Goal: Communication & Community: Answer question/provide support

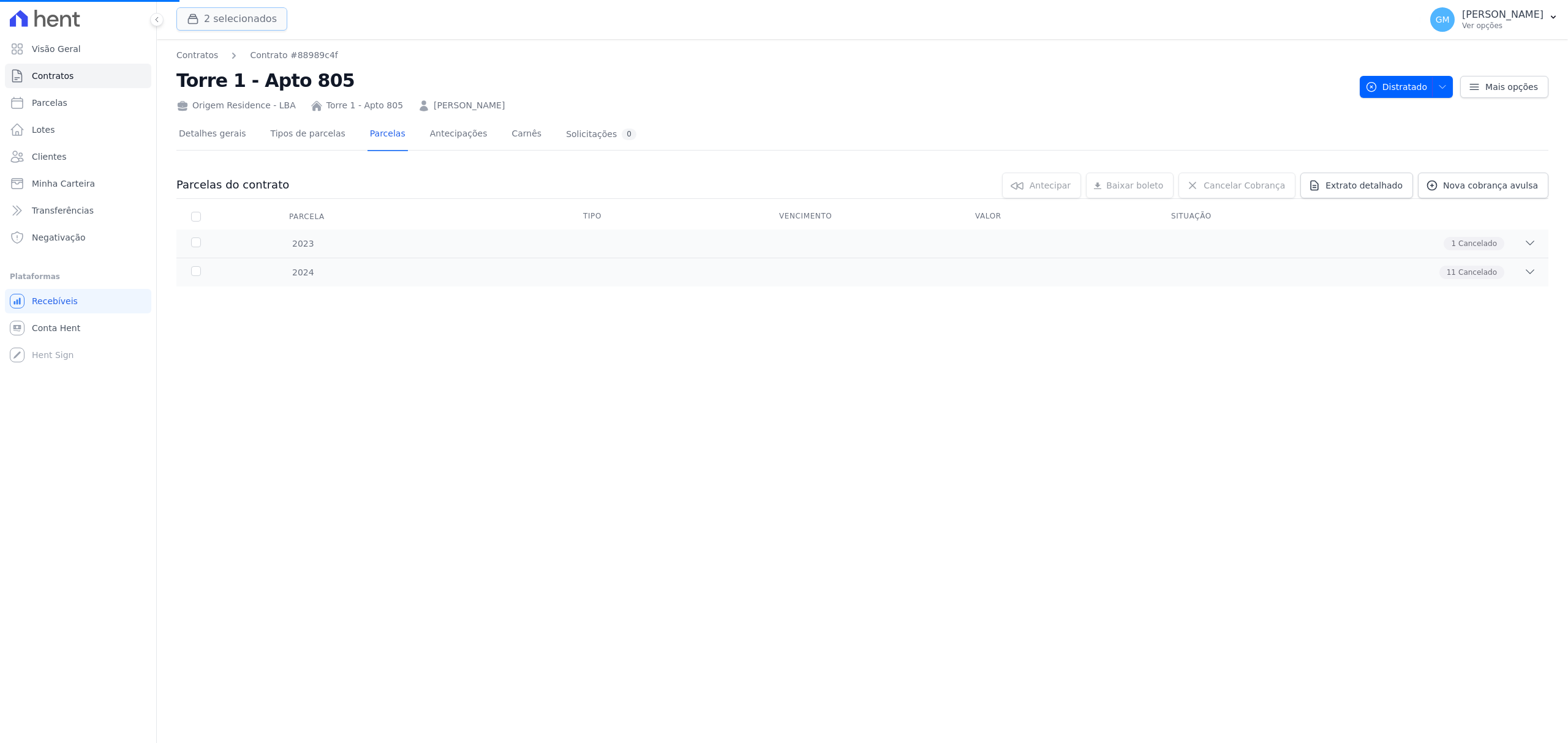
click at [202, 27] on button "2 selecionados" at bounding box center [232, 19] width 111 height 23
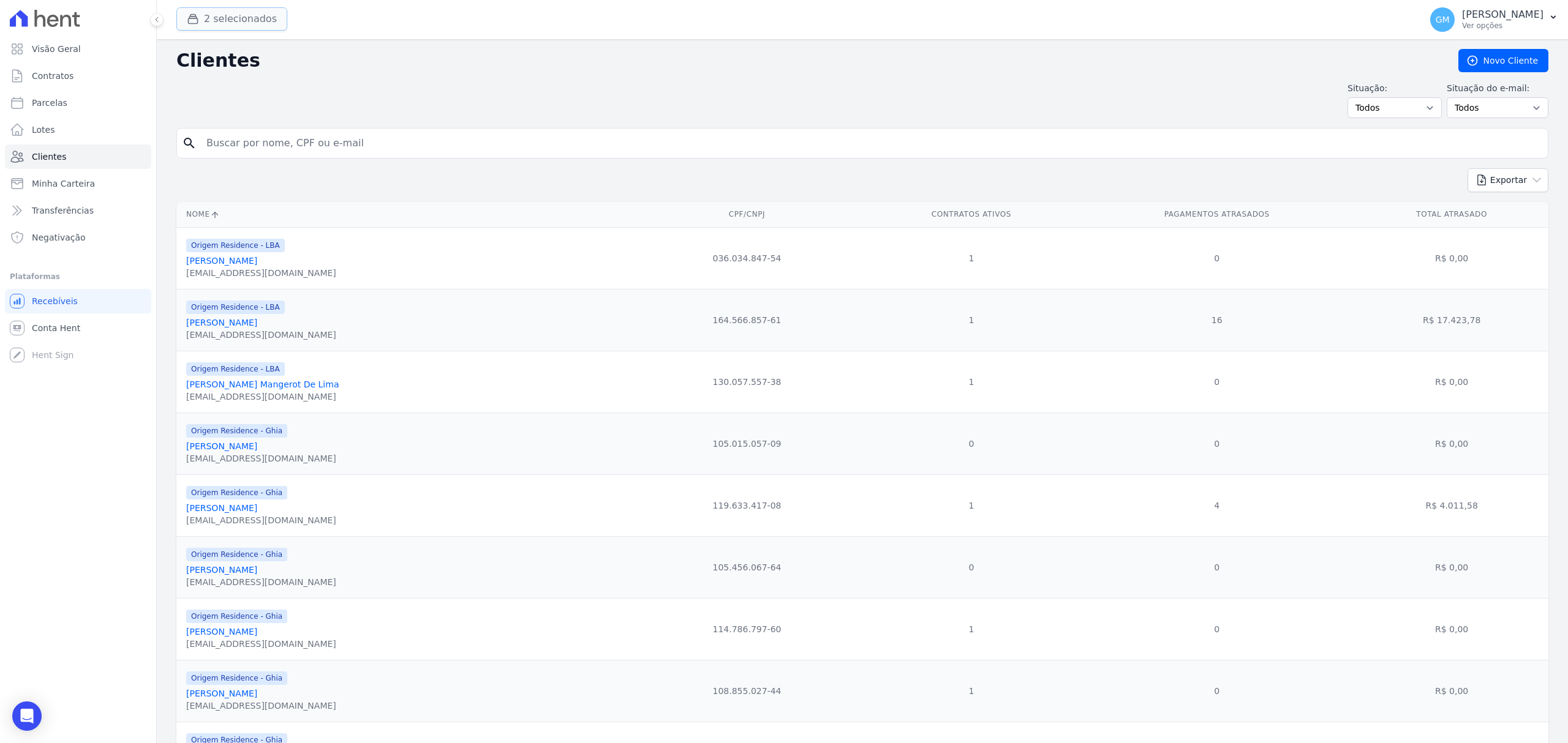
click at [204, 24] on button "2 selecionados" at bounding box center [232, 19] width 111 height 23
click at [201, 65] on div "Origem Residence" at bounding box center [294, 67] width 235 height 13
click at [195, 66] on input "Origem Residence" at bounding box center [195, 67] width 10 height 10
checkbox input "true"
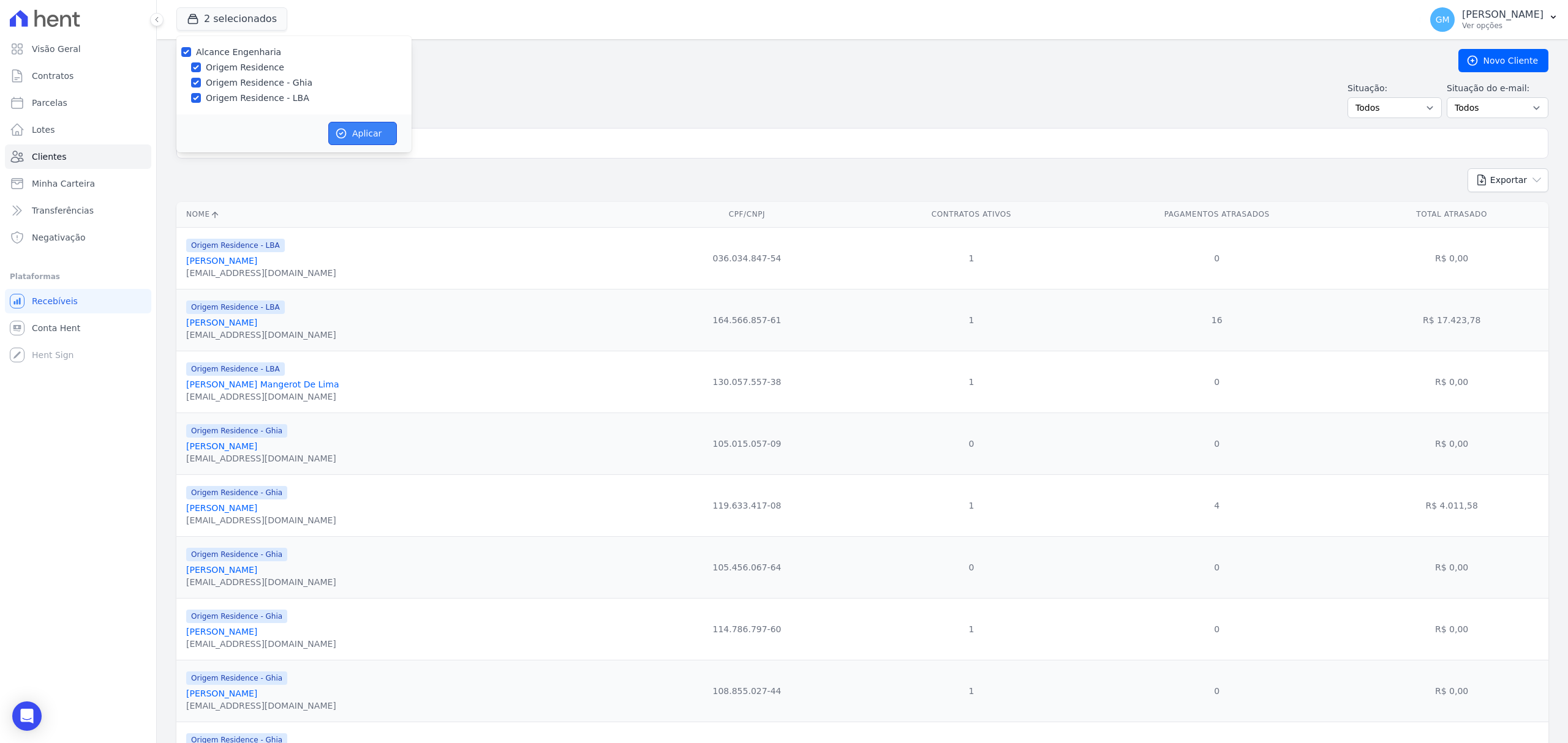
click at [381, 138] on button "Aplicar" at bounding box center [362, 134] width 69 height 23
click at [381, 138] on input "search" at bounding box center [871, 143] width 1344 height 24
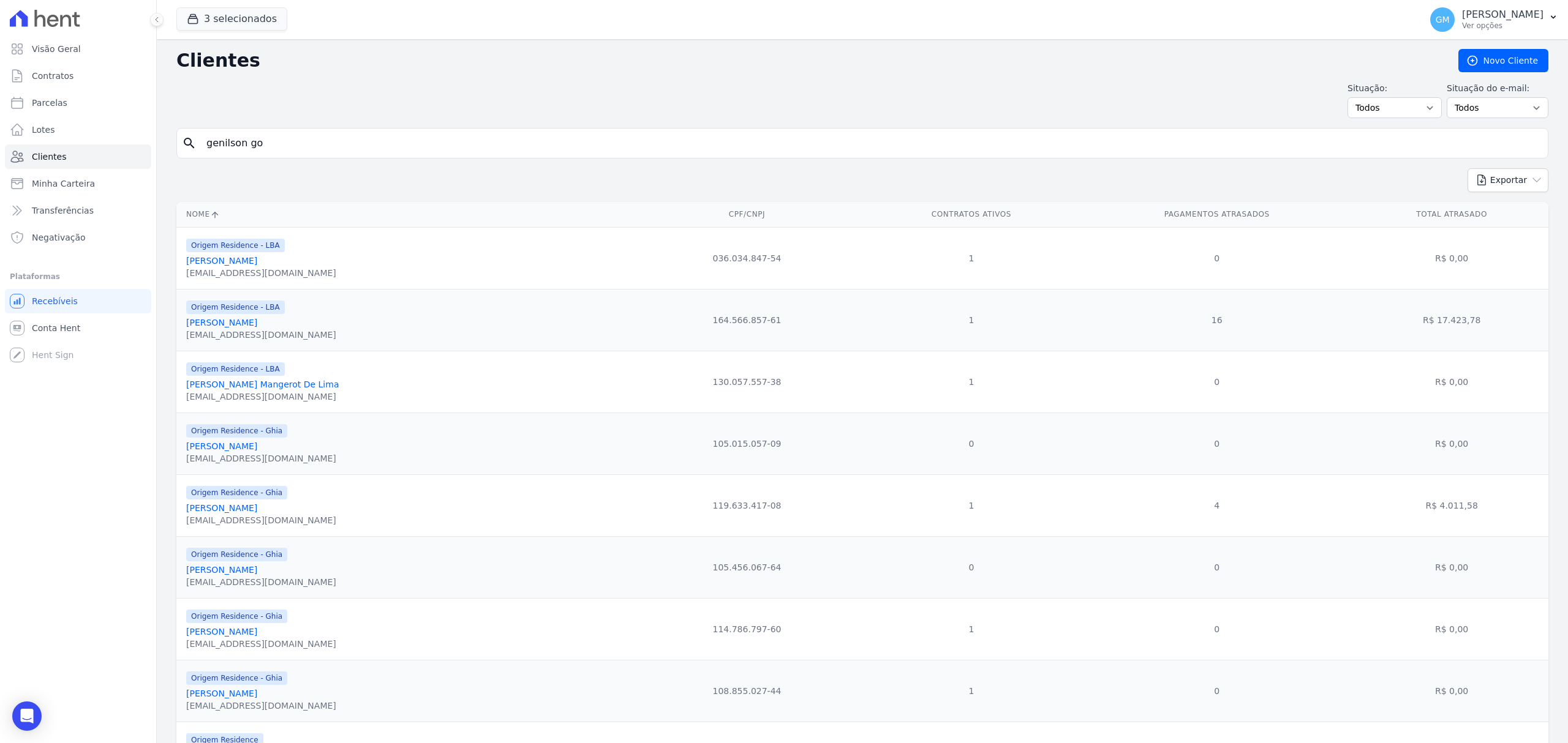
type input "genilson go"
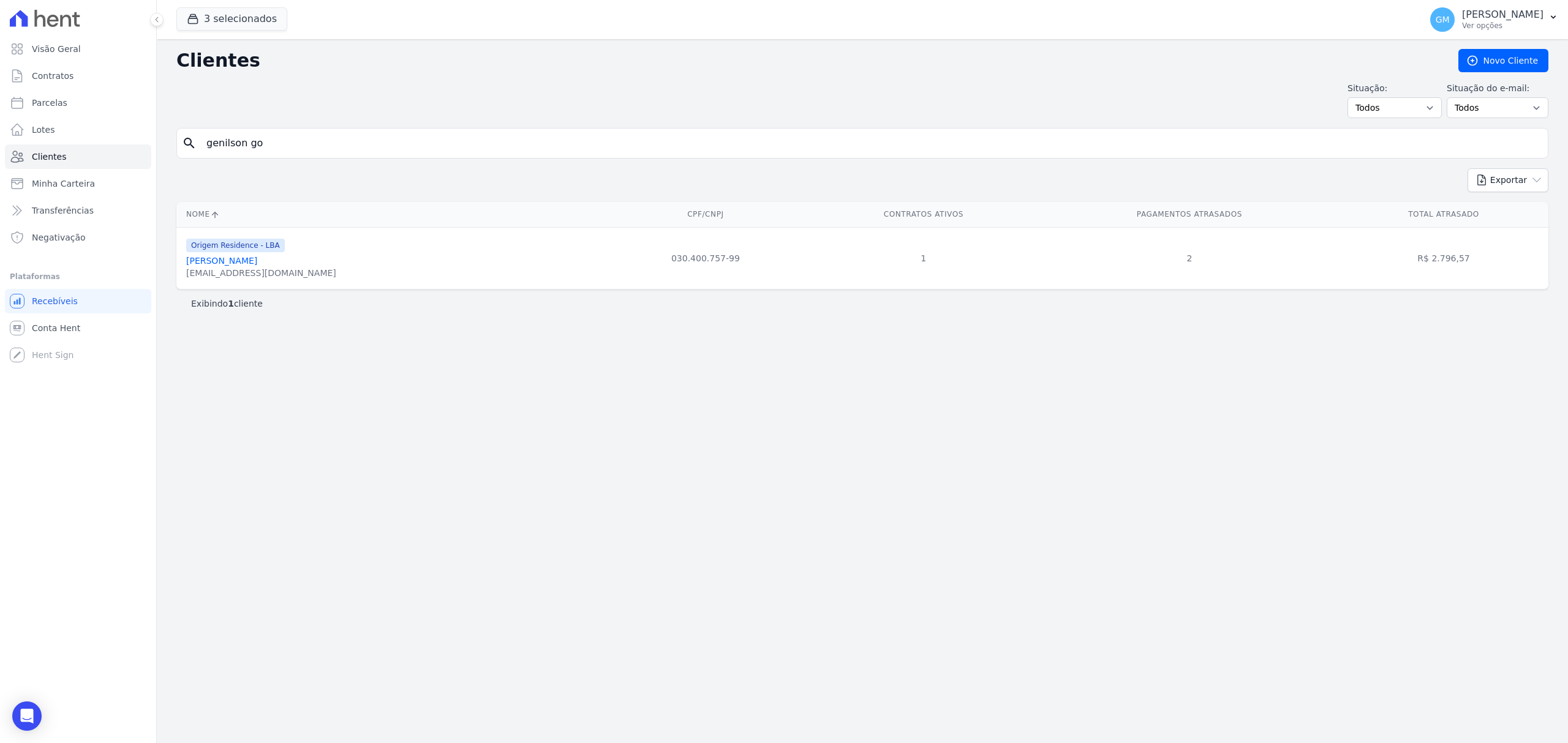
click at [207, 265] on link "Genilson Gonçalves" at bounding box center [221, 261] width 71 height 10
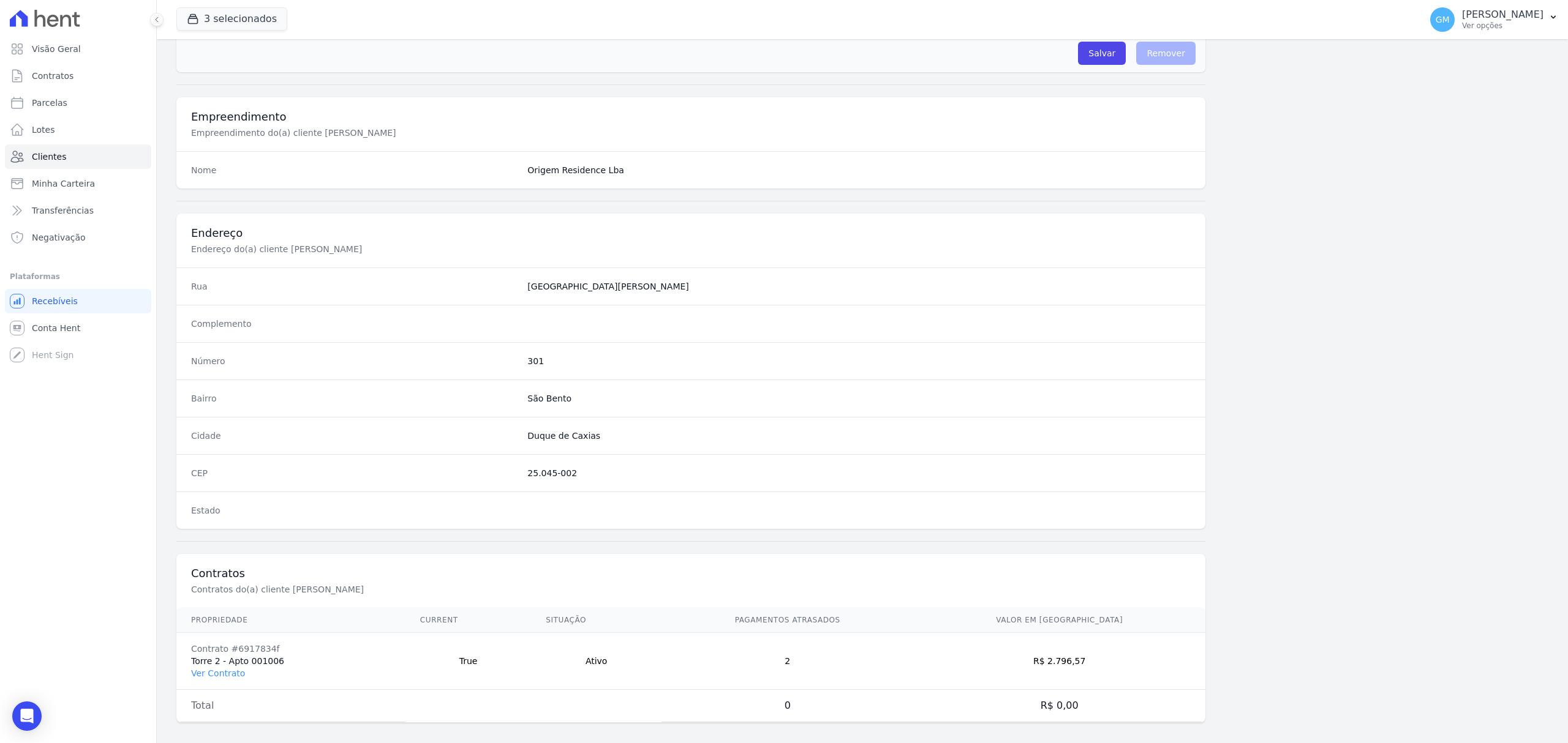
scroll to position [408, 0]
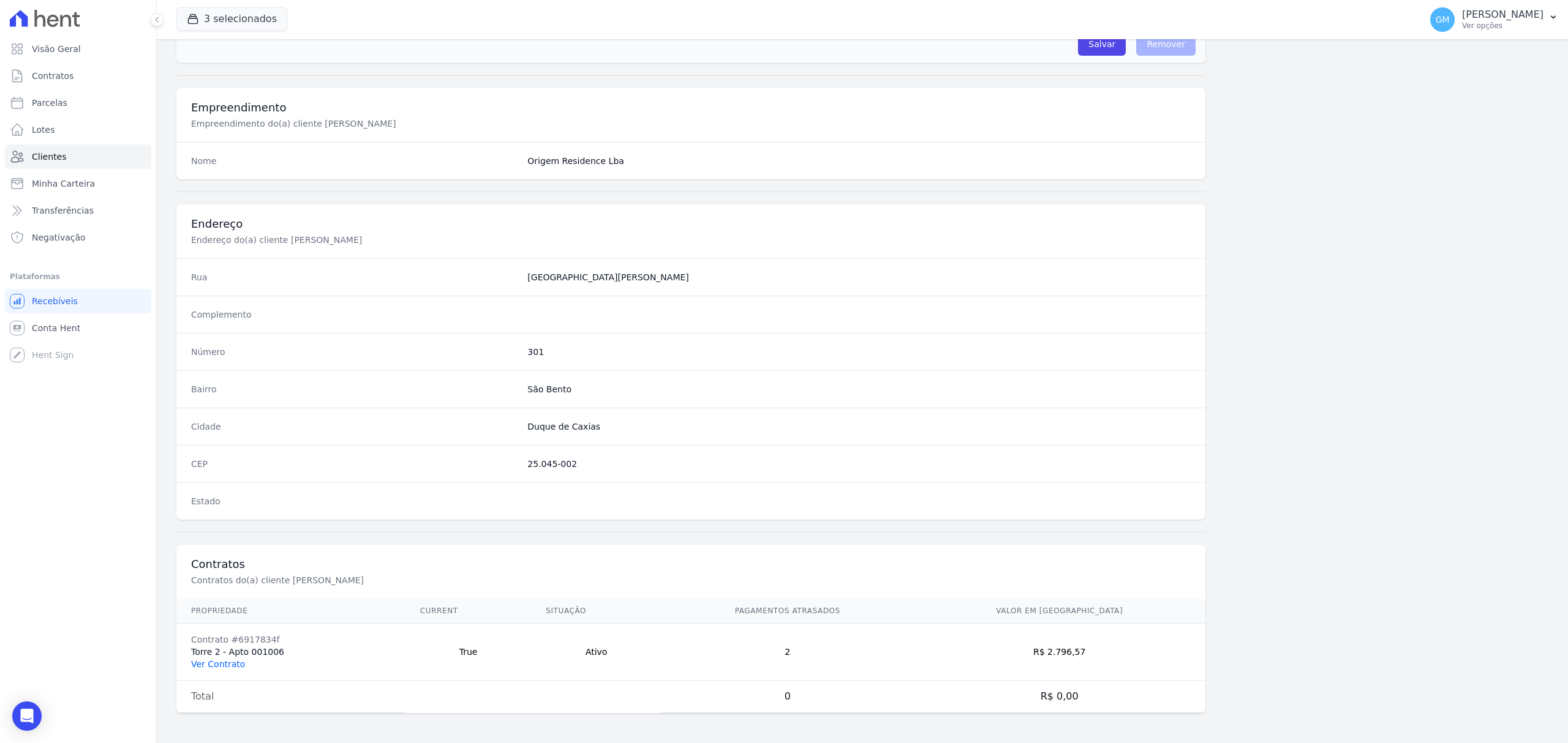
click at [228, 665] on link "Ver Contrato" at bounding box center [218, 664] width 54 height 10
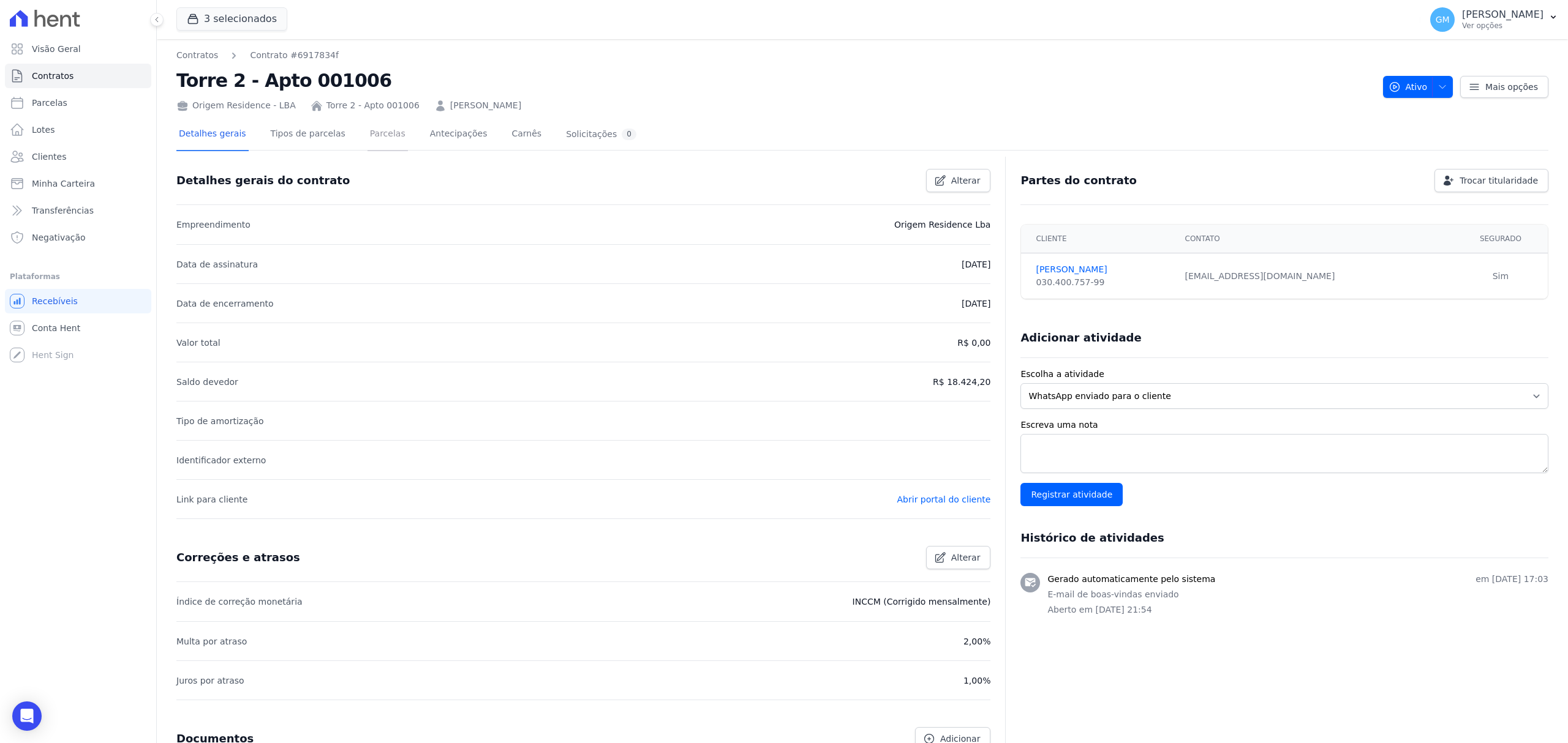
click at [368, 131] on link "Parcelas" at bounding box center [387, 135] width 40 height 32
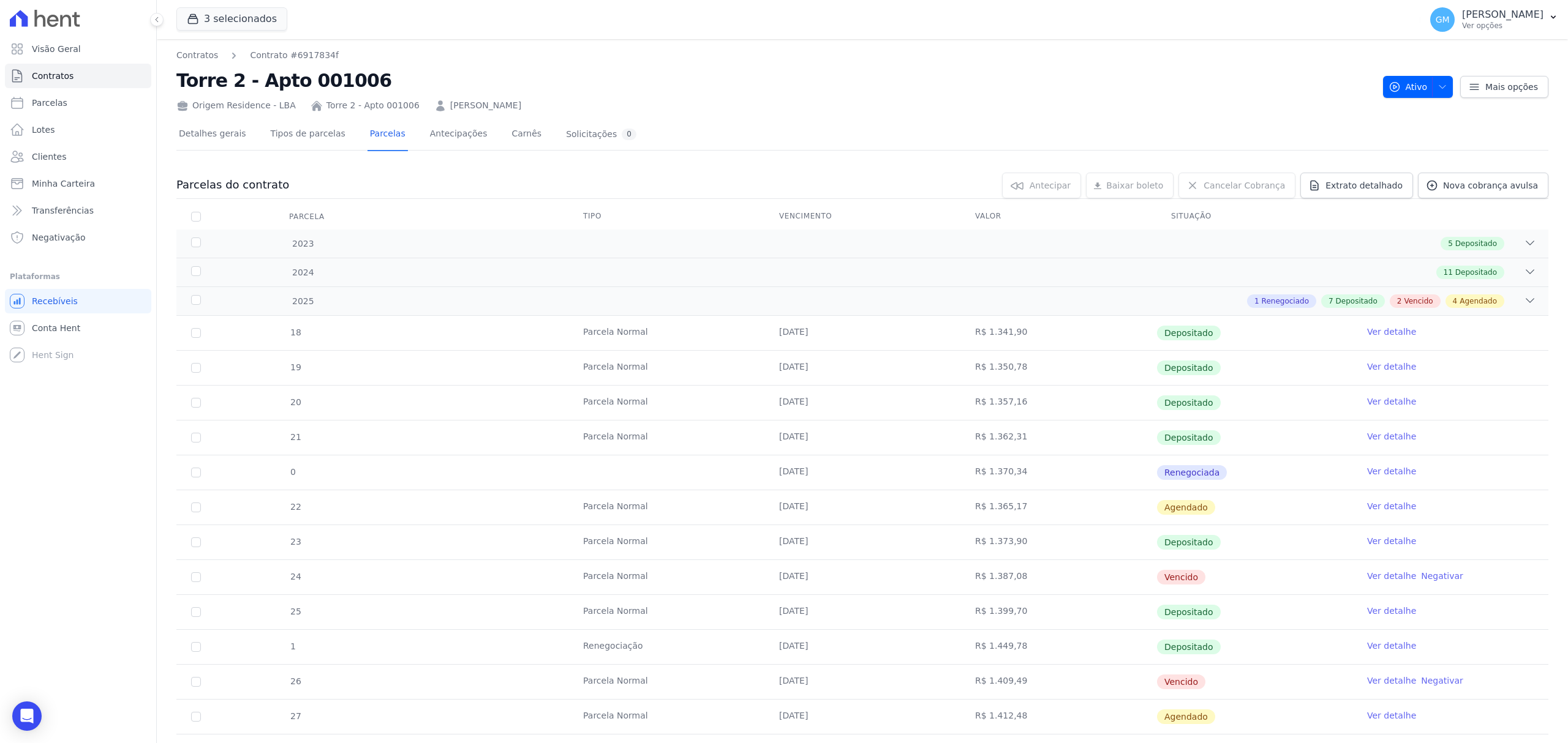
scroll to position [130, 0]
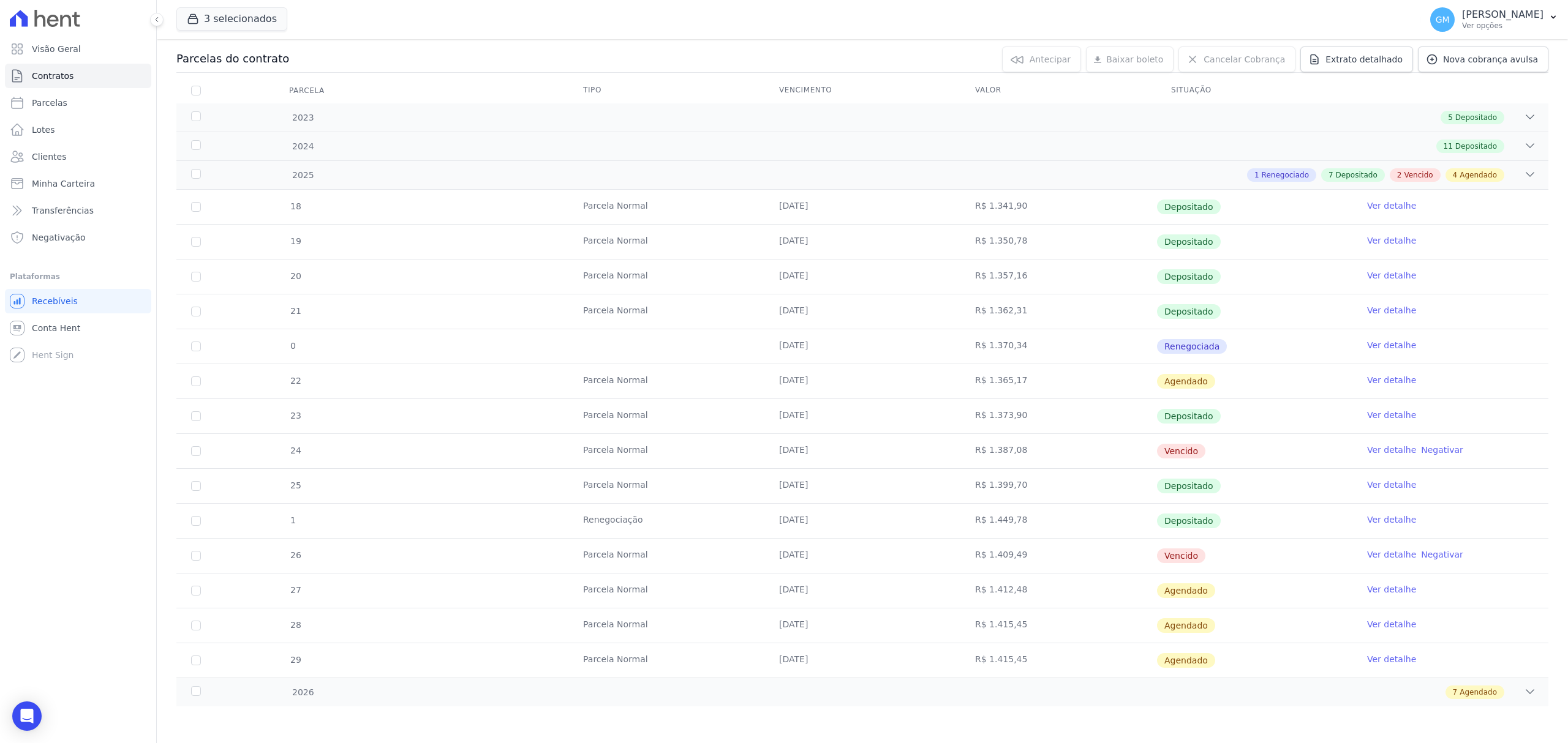
click at [1382, 445] on link "Ver detalhe" at bounding box center [1391, 450] width 49 height 13
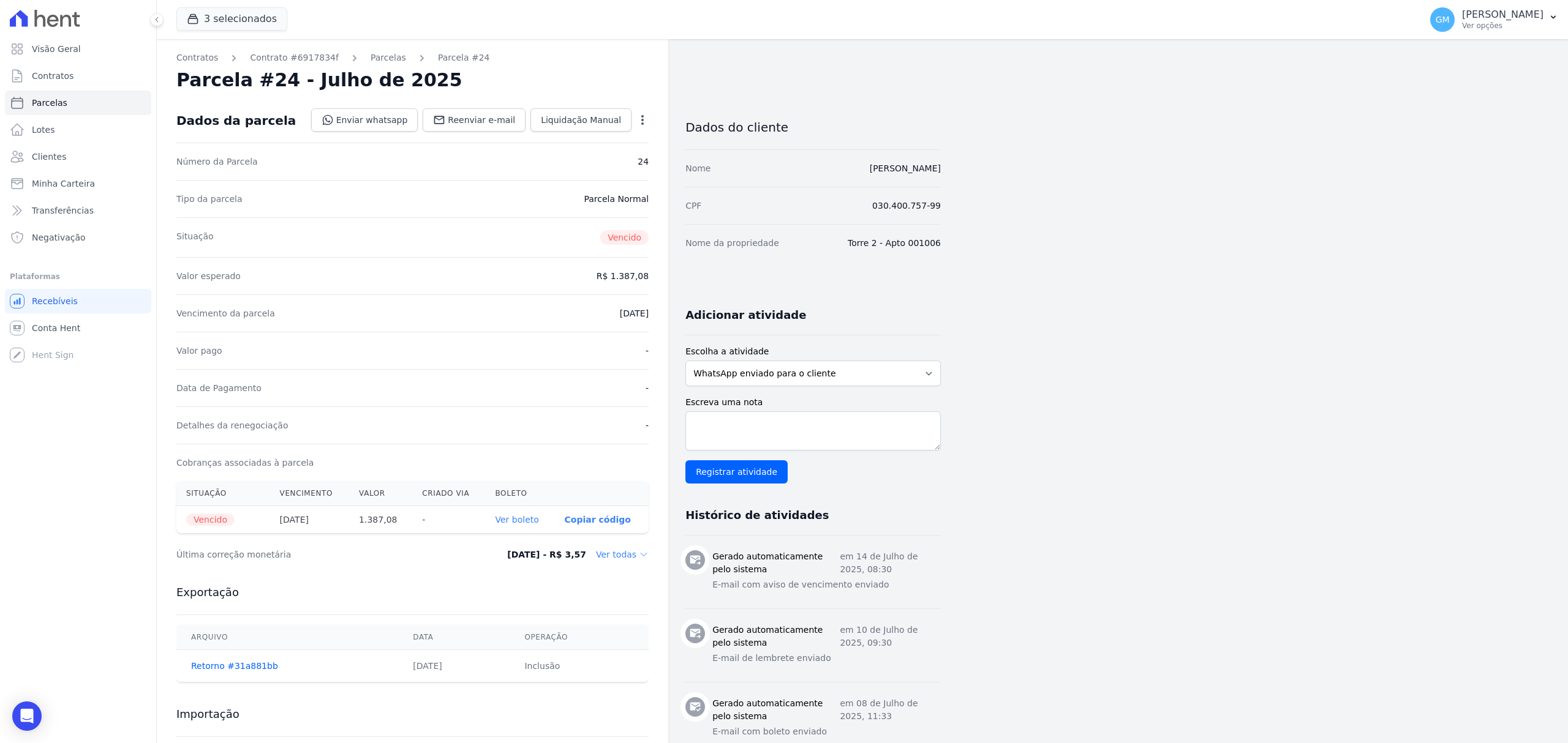
click at [640, 117] on icon "button" at bounding box center [643, 120] width 13 height 13
click at [642, 125] on icon "button" at bounding box center [643, 120] width 13 height 13
click at [645, 127] on div "Open options" at bounding box center [643, 121] width 13 height 15
click at [643, 118] on icon "button" at bounding box center [643, 120] width 13 height 13
click at [602, 199] on link "Renegociar" at bounding box center [590, 203] width 108 height 22
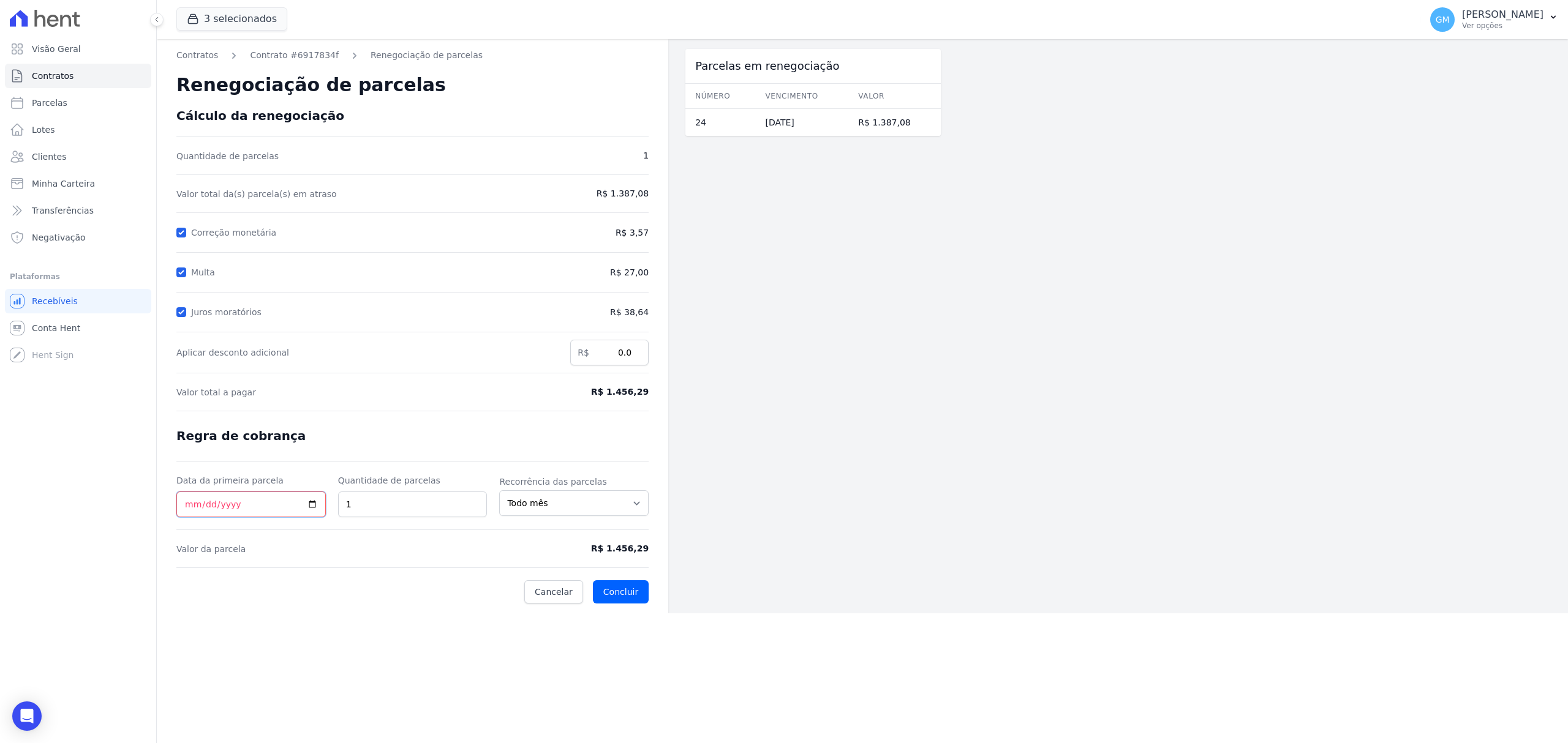
click at [312, 505] on input "Data da primeira parcela" at bounding box center [251, 504] width 150 height 26
type input "[DATE]"
click at [613, 593] on button "Concluir" at bounding box center [620, 592] width 56 height 23
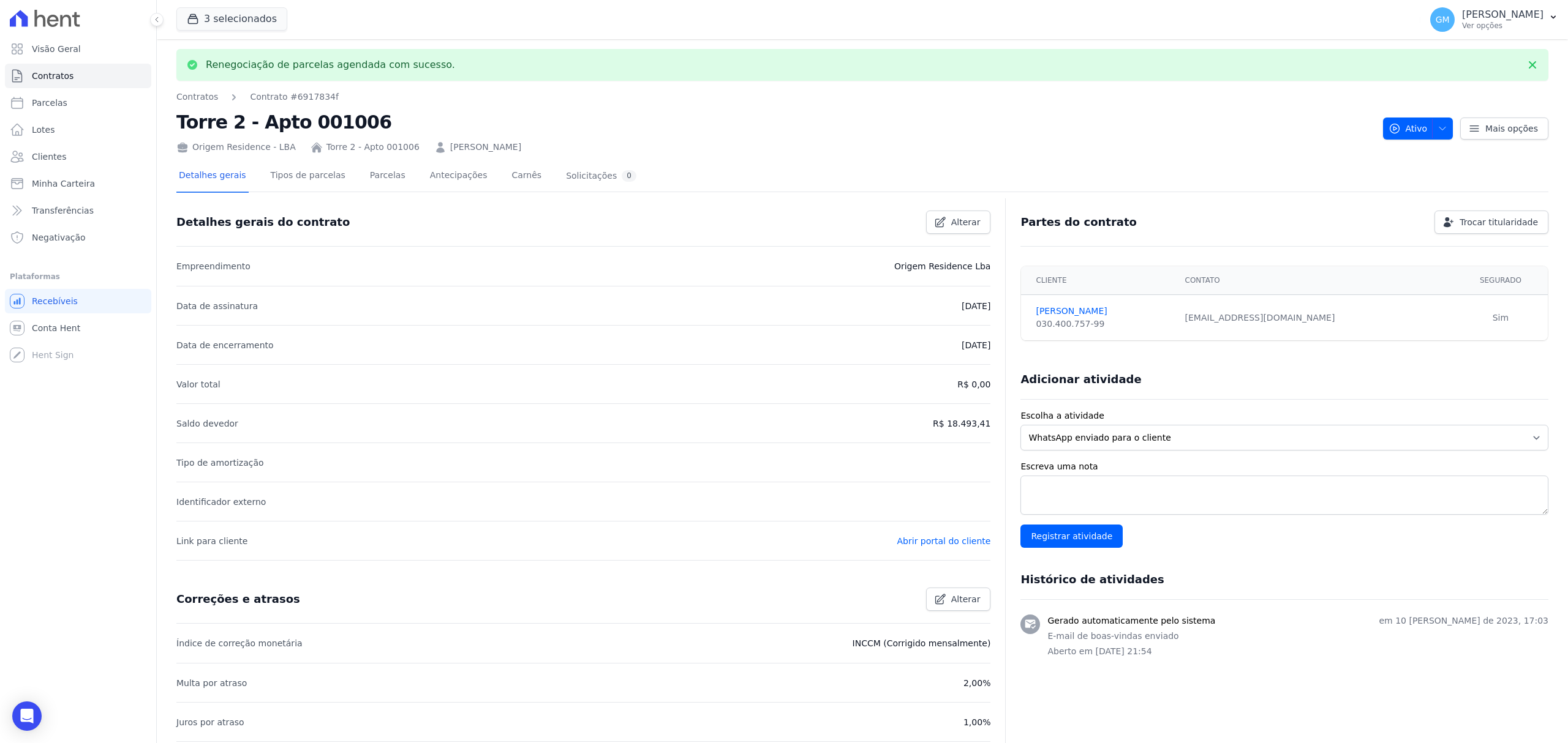
click at [351, 173] on div "Detalhes gerais Tipos de parcelas [GEOGRAPHIC_DATA] Antecipações [PERSON_NAME] …" at bounding box center [408, 177] width 463 height 32
click at [378, 165] on link "Parcelas" at bounding box center [387, 177] width 40 height 32
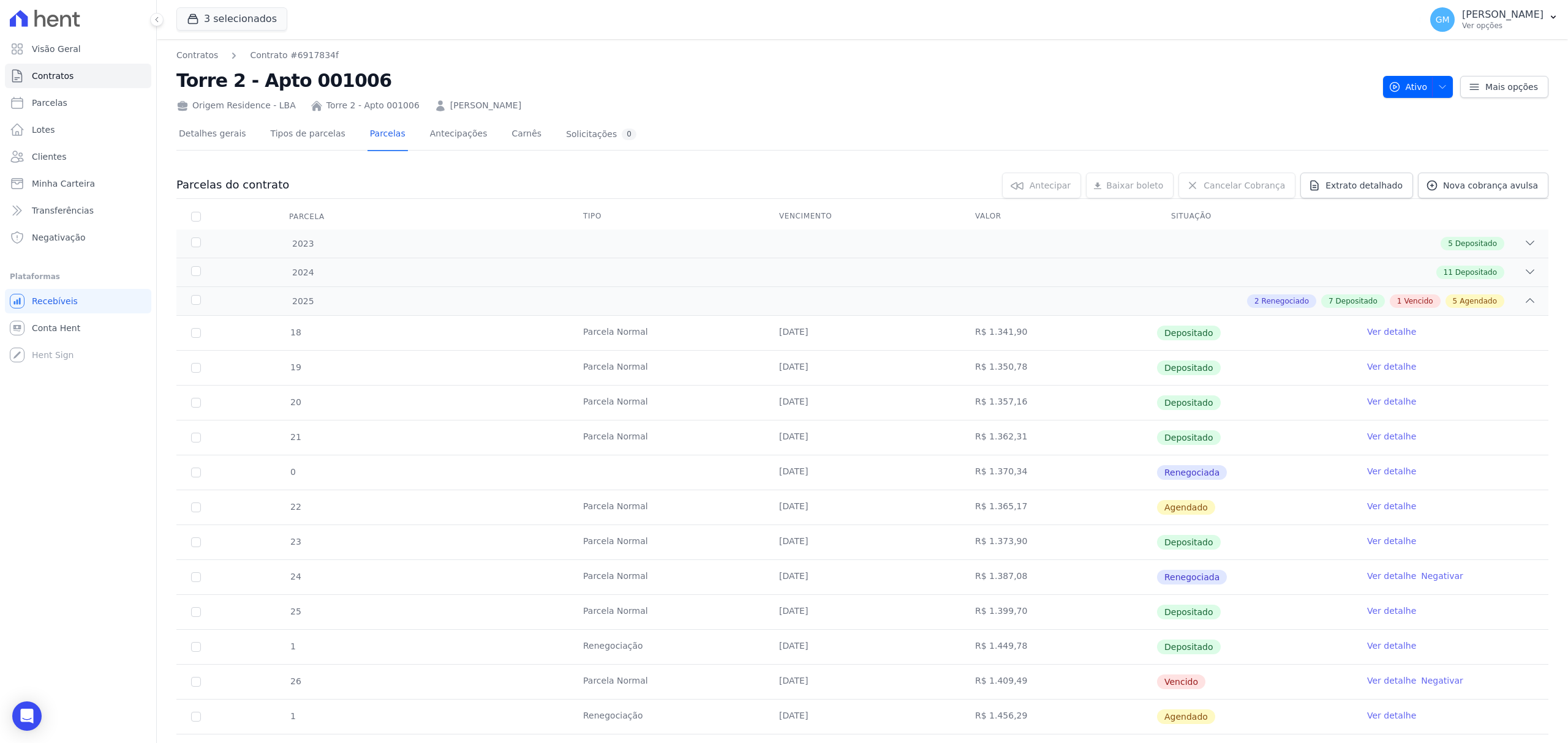
scroll to position [165, 0]
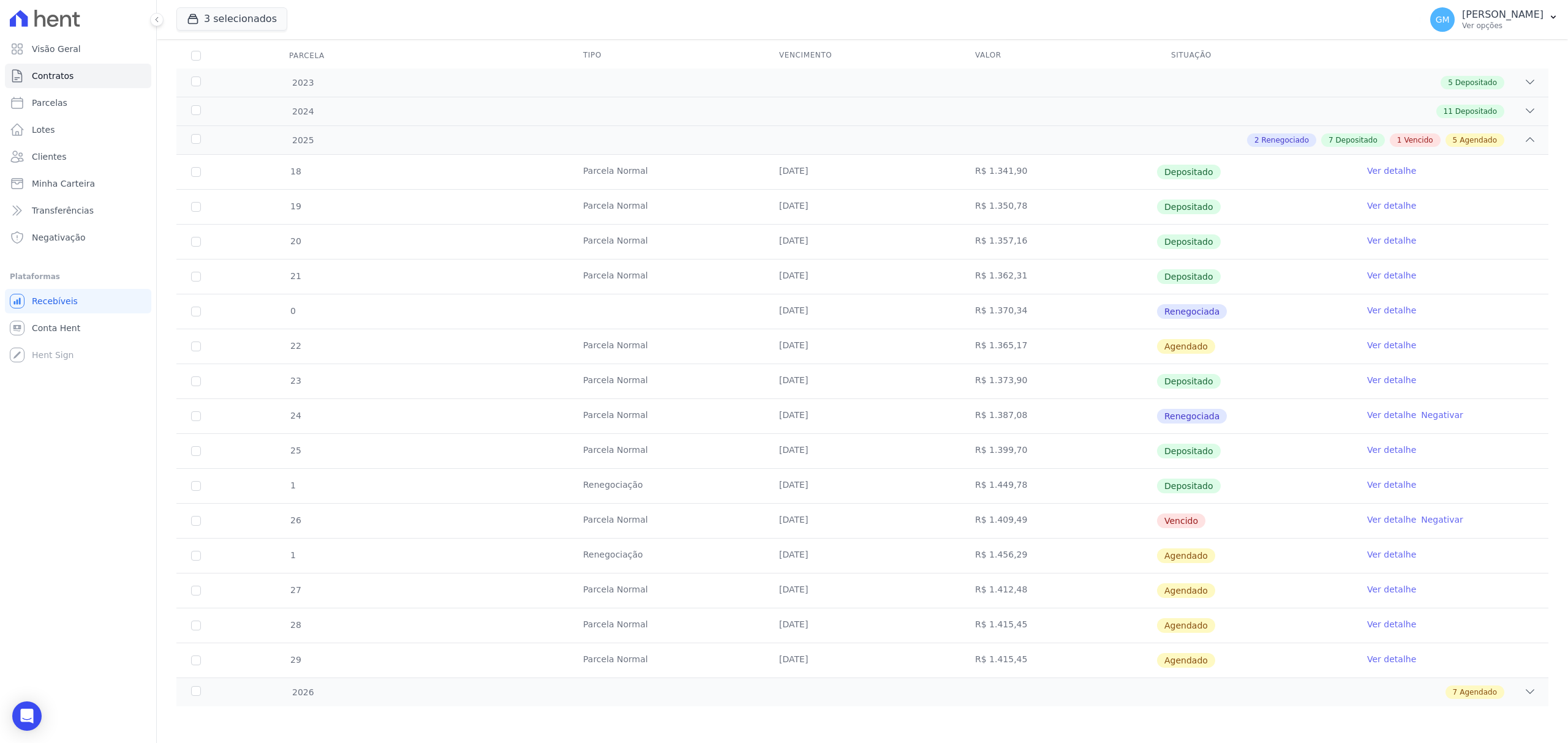
click at [1367, 553] on link "Ver detalhe" at bounding box center [1391, 555] width 49 height 13
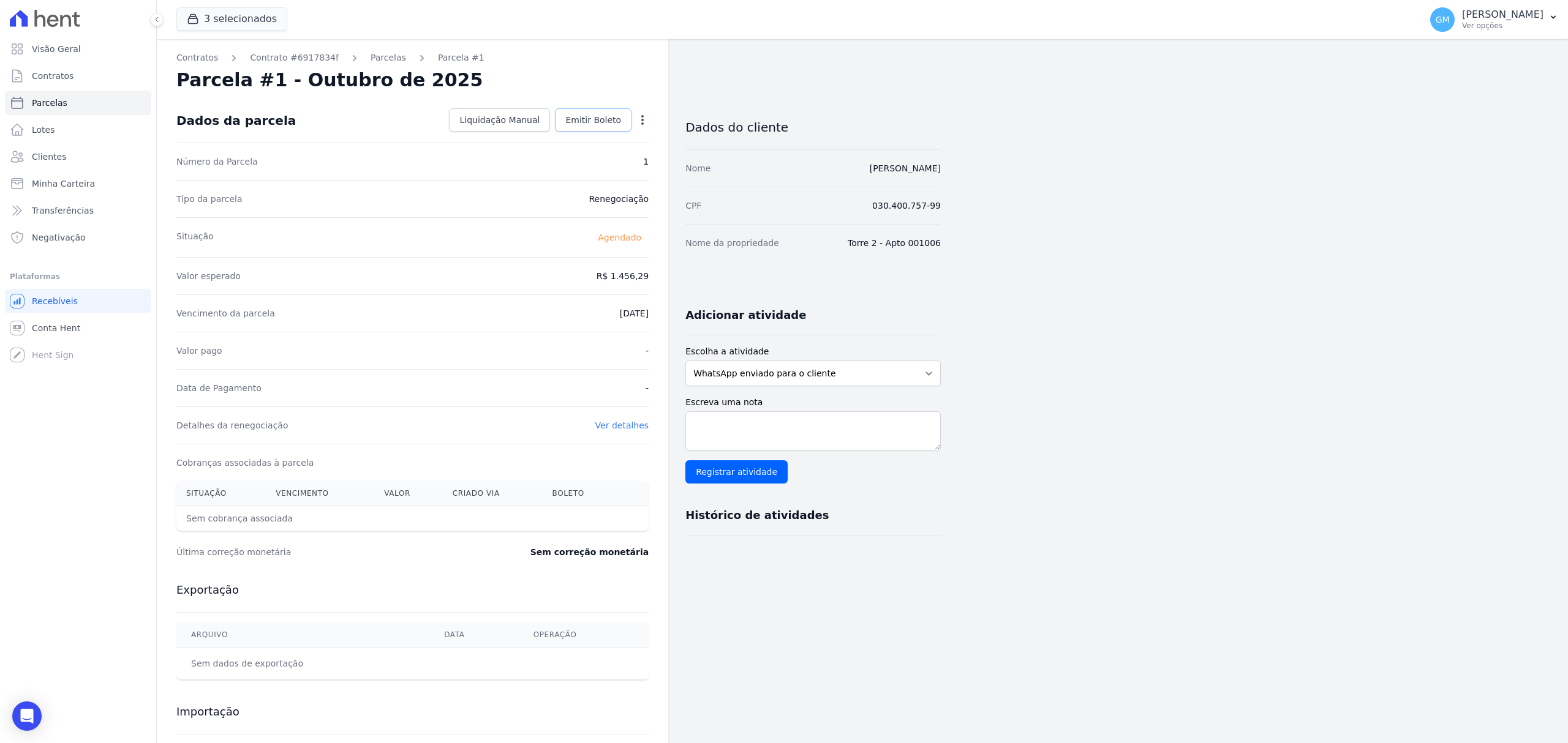
click at [595, 123] on span "Emitir Boleto" at bounding box center [593, 120] width 56 height 13
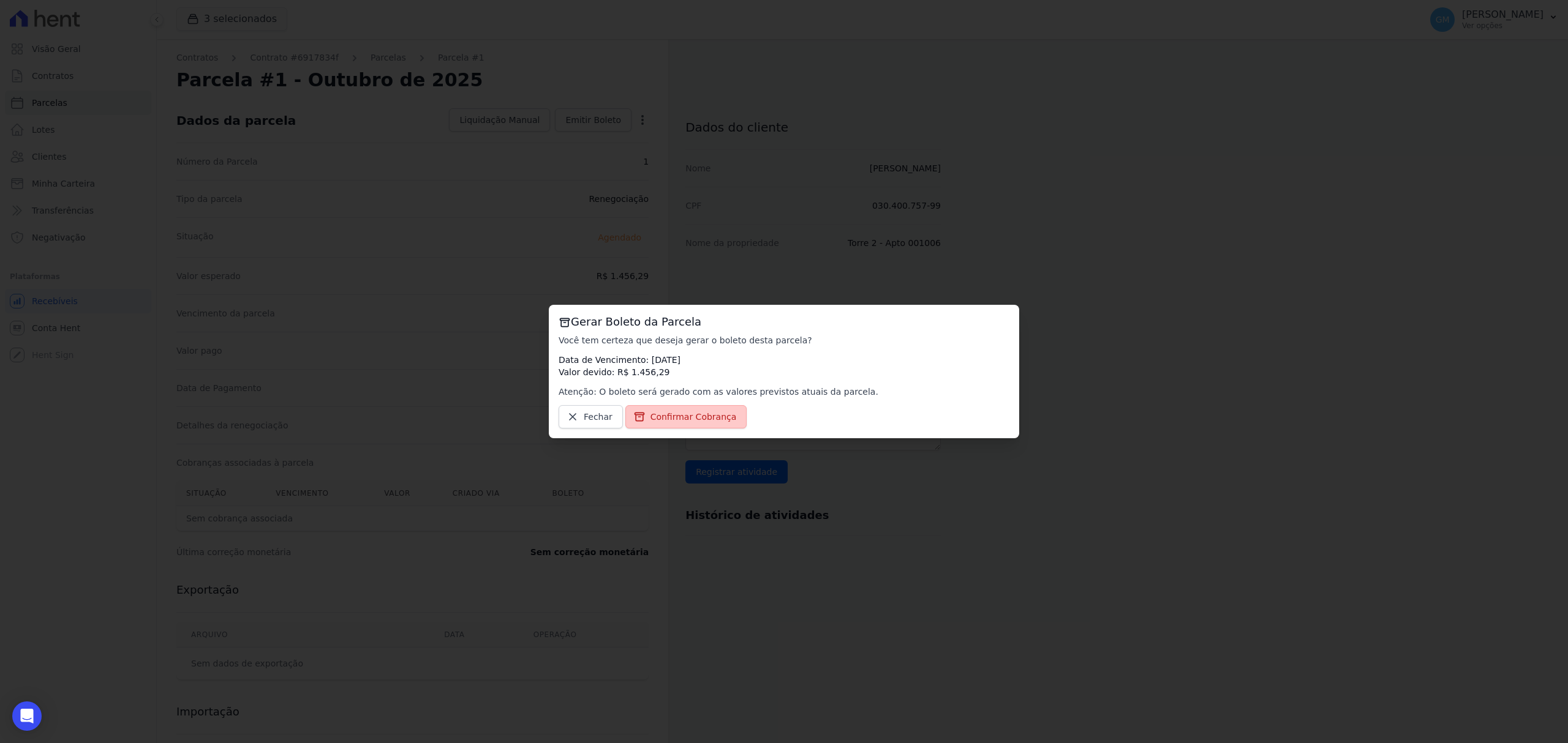
click at [673, 412] on span "Confirmar Cobrança" at bounding box center [693, 417] width 86 height 13
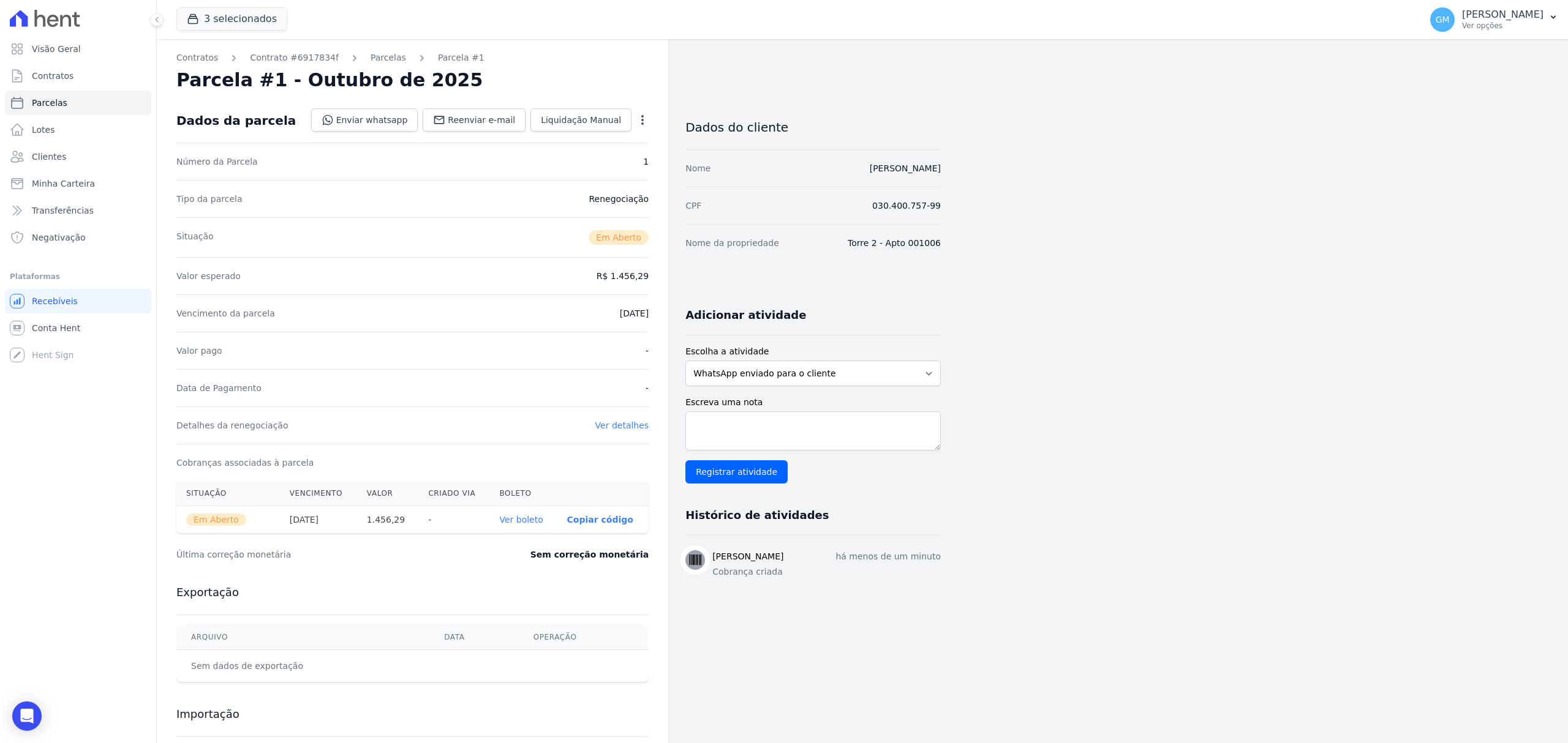
click at [512, 522] on link "Ver boleto" at bounding box center [521, 519] width 43 height 10
click at [82, 154] on link "Clientes" at bounding box center [77, 156] width 146 height 24
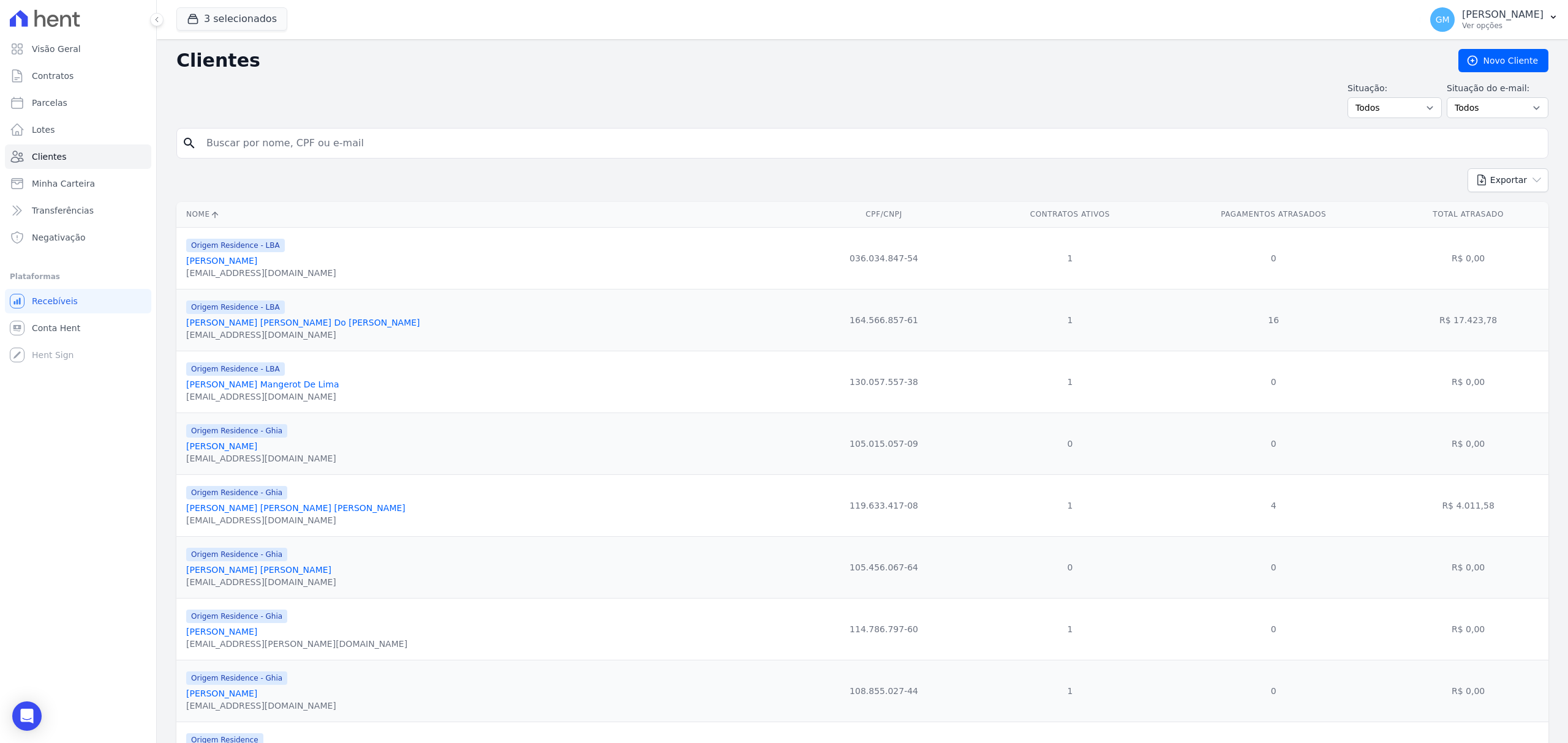
click at [349, 147] on input "search" at bounding box center [871, 143] width 1344 height 24
paste input "[PERSON_NAME] de [PERSON_NAME]"
type input "[PERSON_NAME] de [PERSON_NAME]"
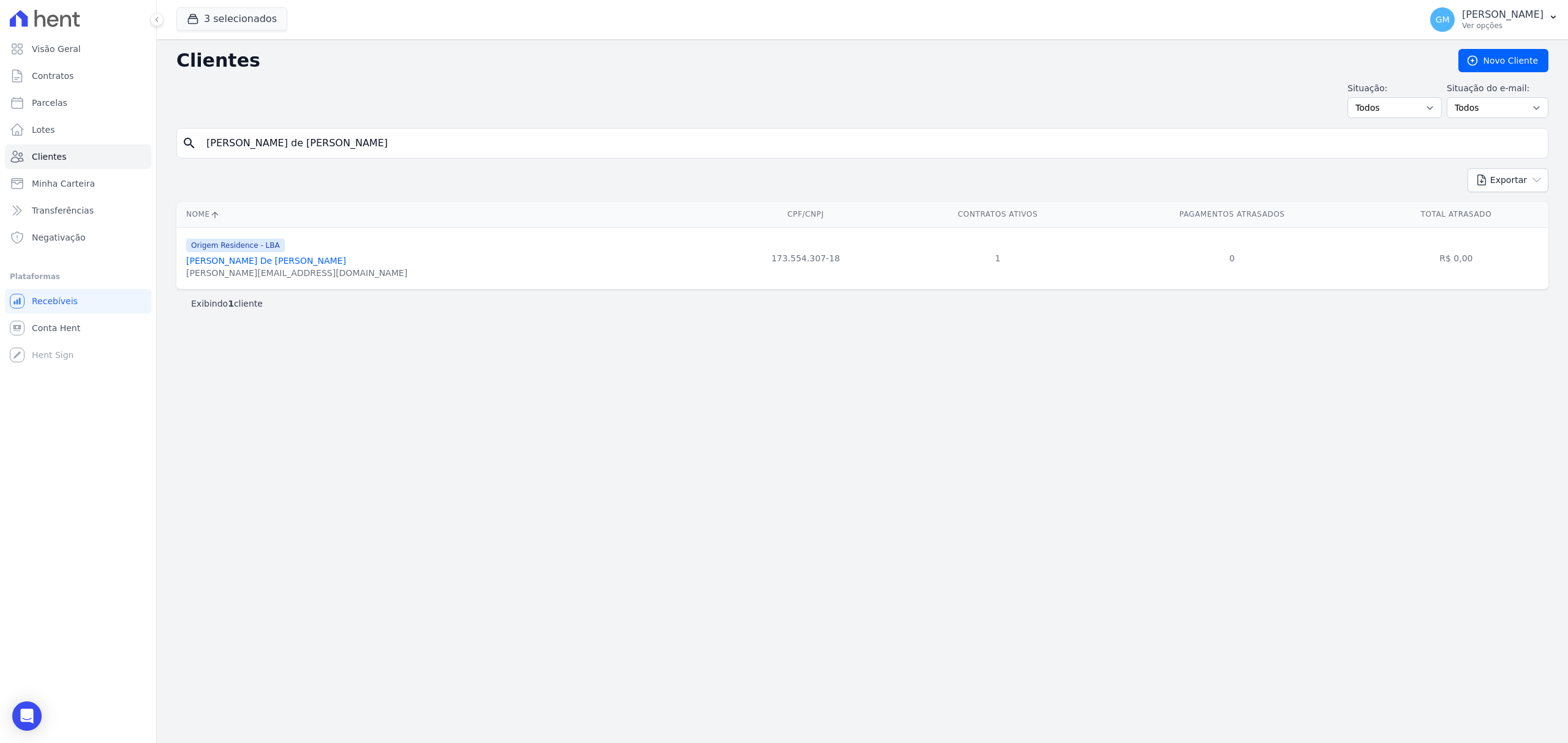
click at [292, 261] on link "[PERSON_NAME] De [PERSON_NAME]" at bounding box center [266, 261] width 160 height 10
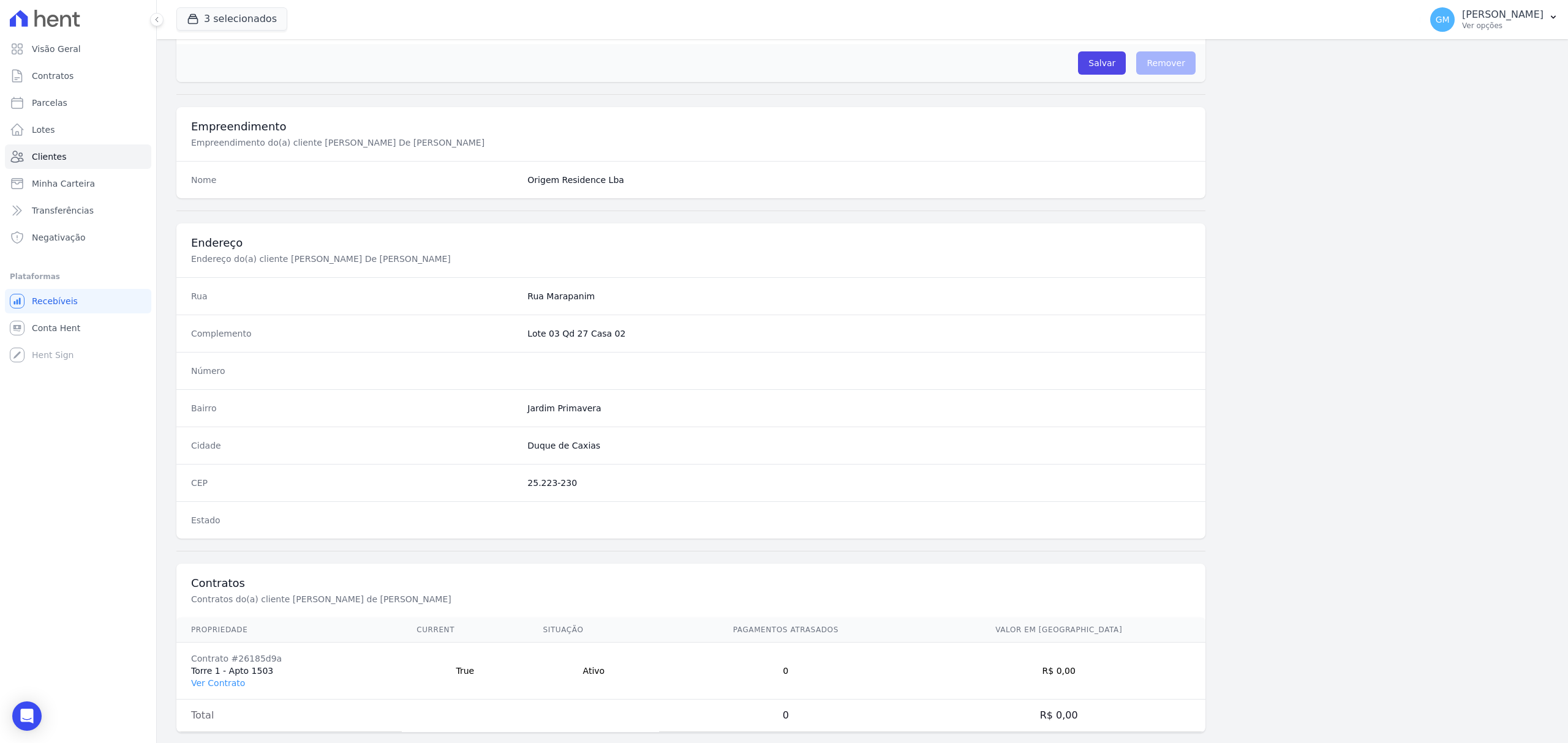
scroll to position [408, 0]
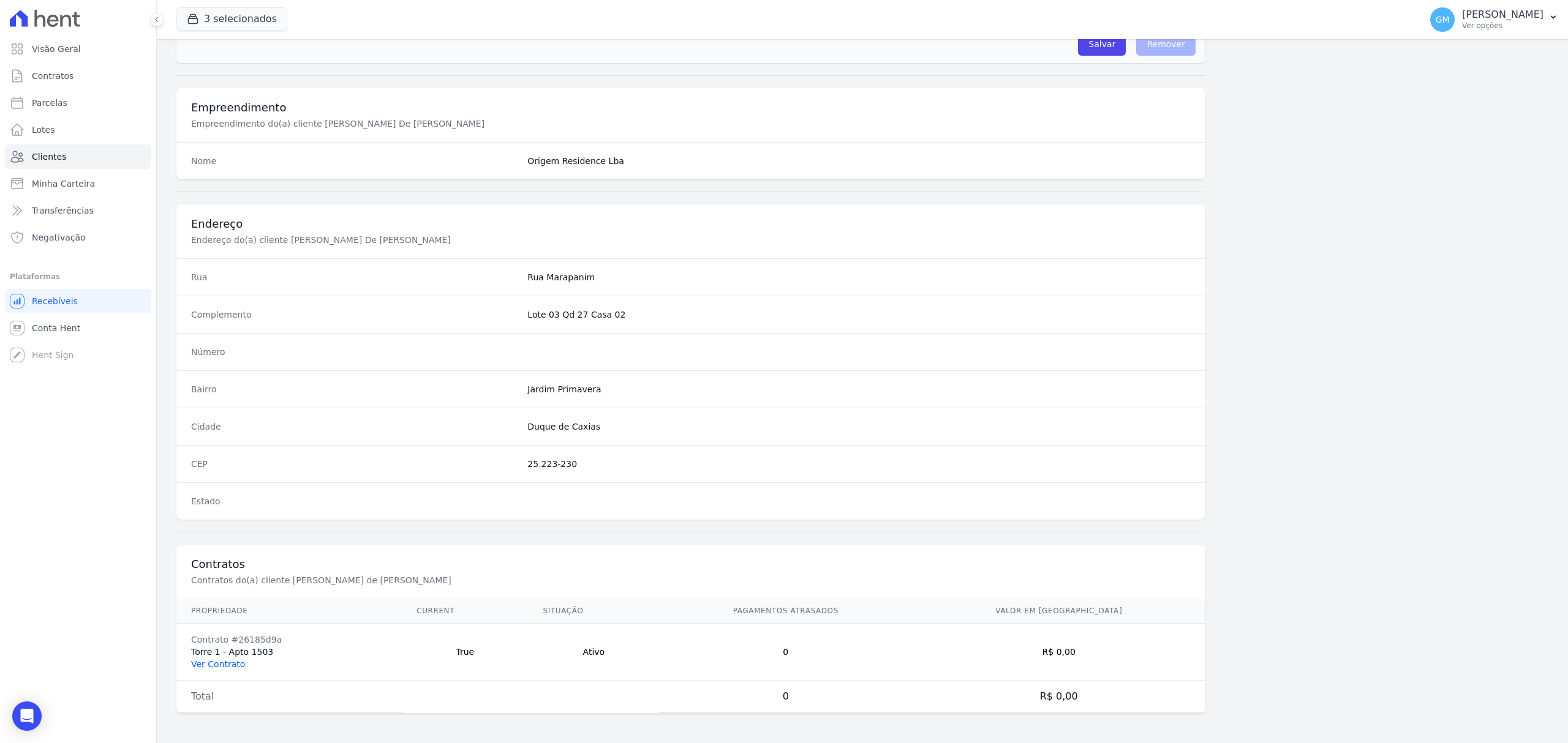
click at [235, 667] on link "Ver Contrato" at bounding box center [218, 664] width 54 height 10
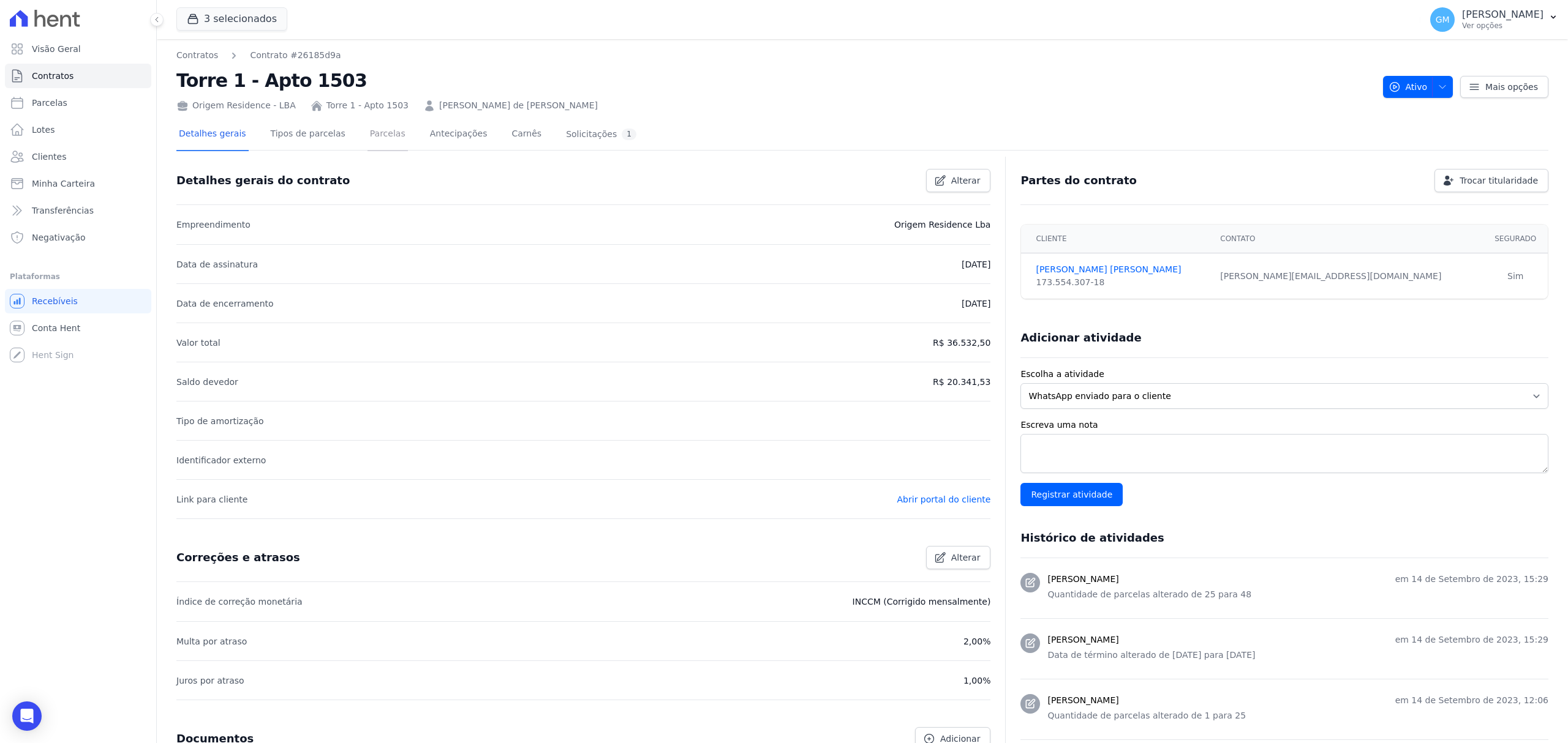
click at [374, 137] on link "Parcelas" at bounding box center [387, 135] width 40 height 32
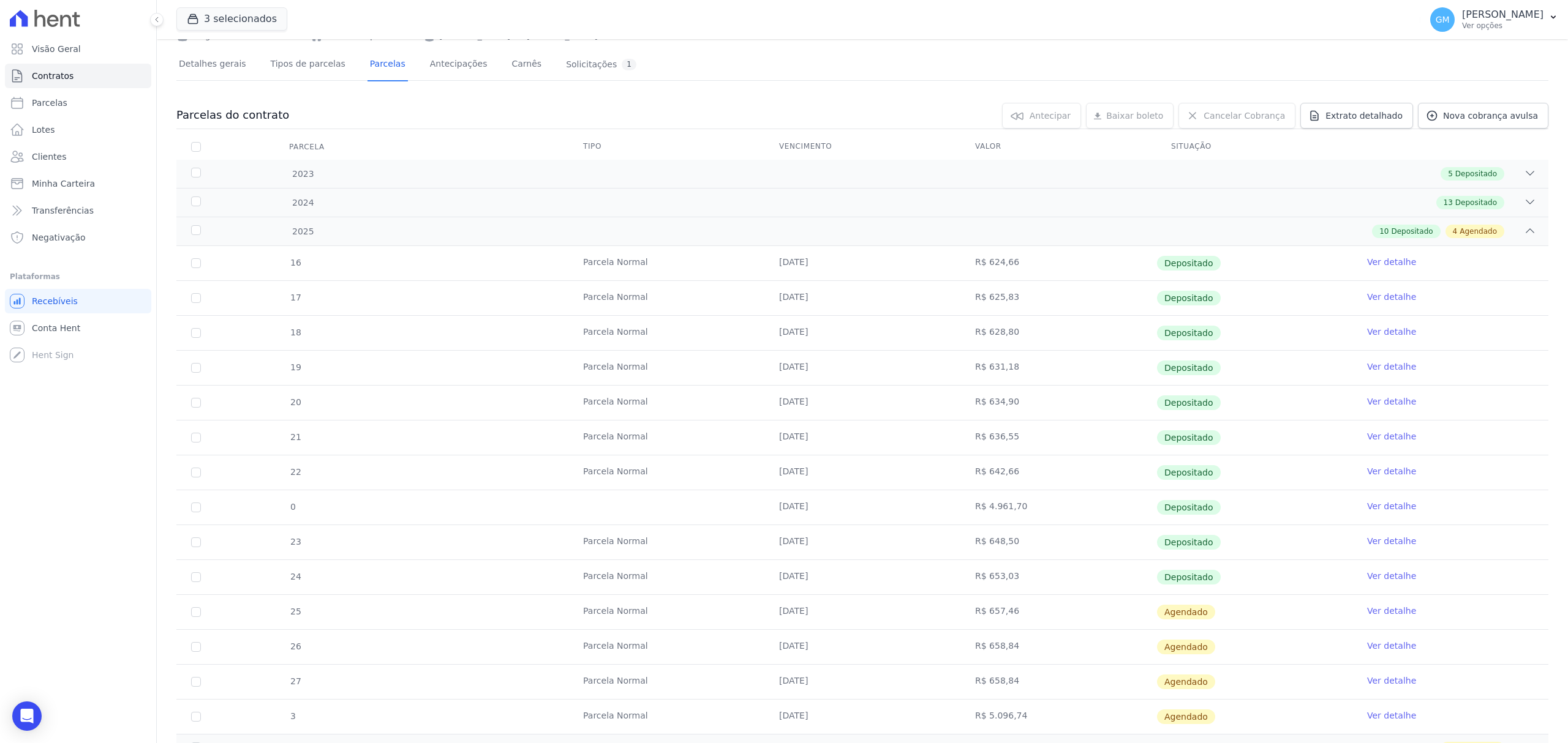
scroll to position [158, 0]
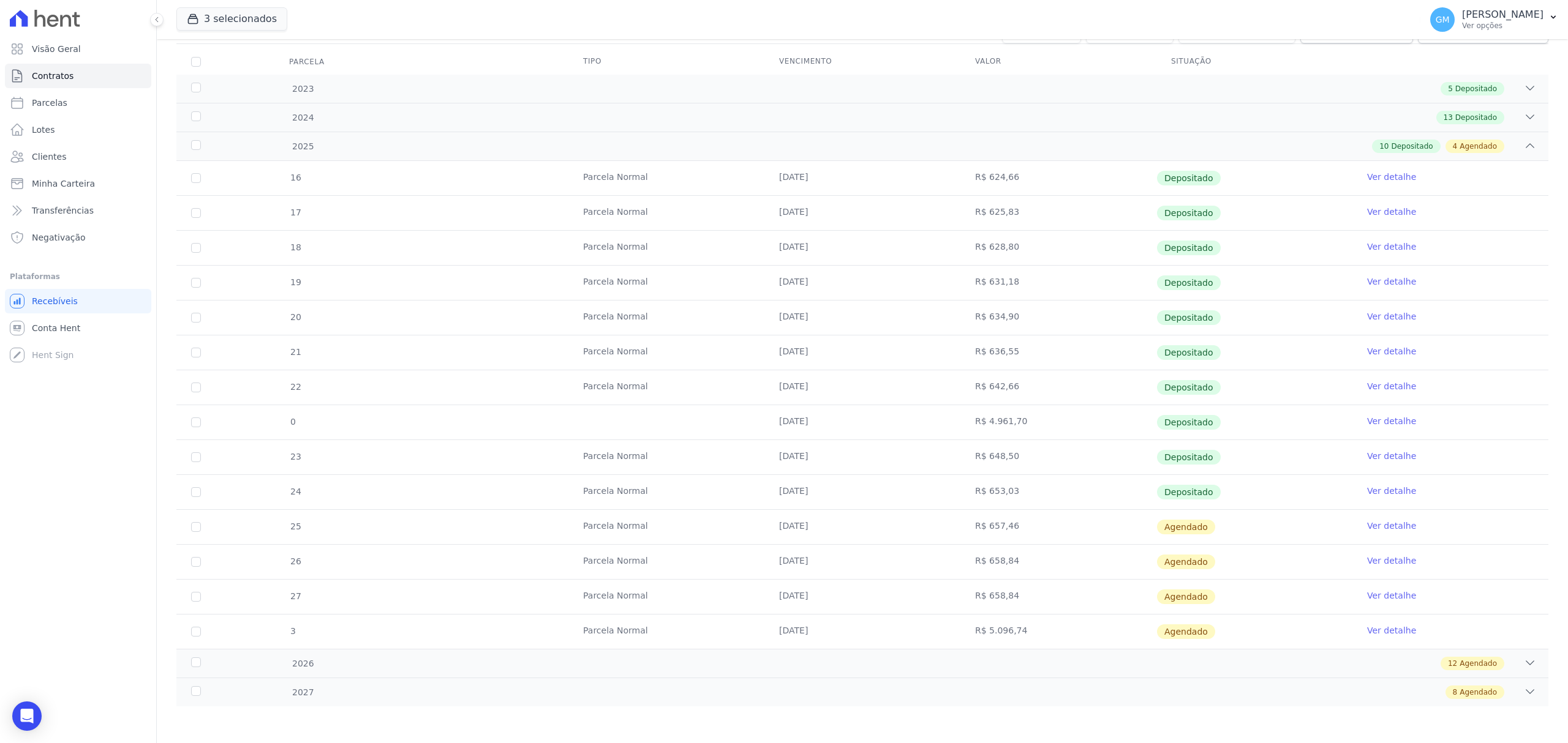
click at [1382, 490] on link "Ver detalhe" at bounding box center [1391, 491] width 49 height 13
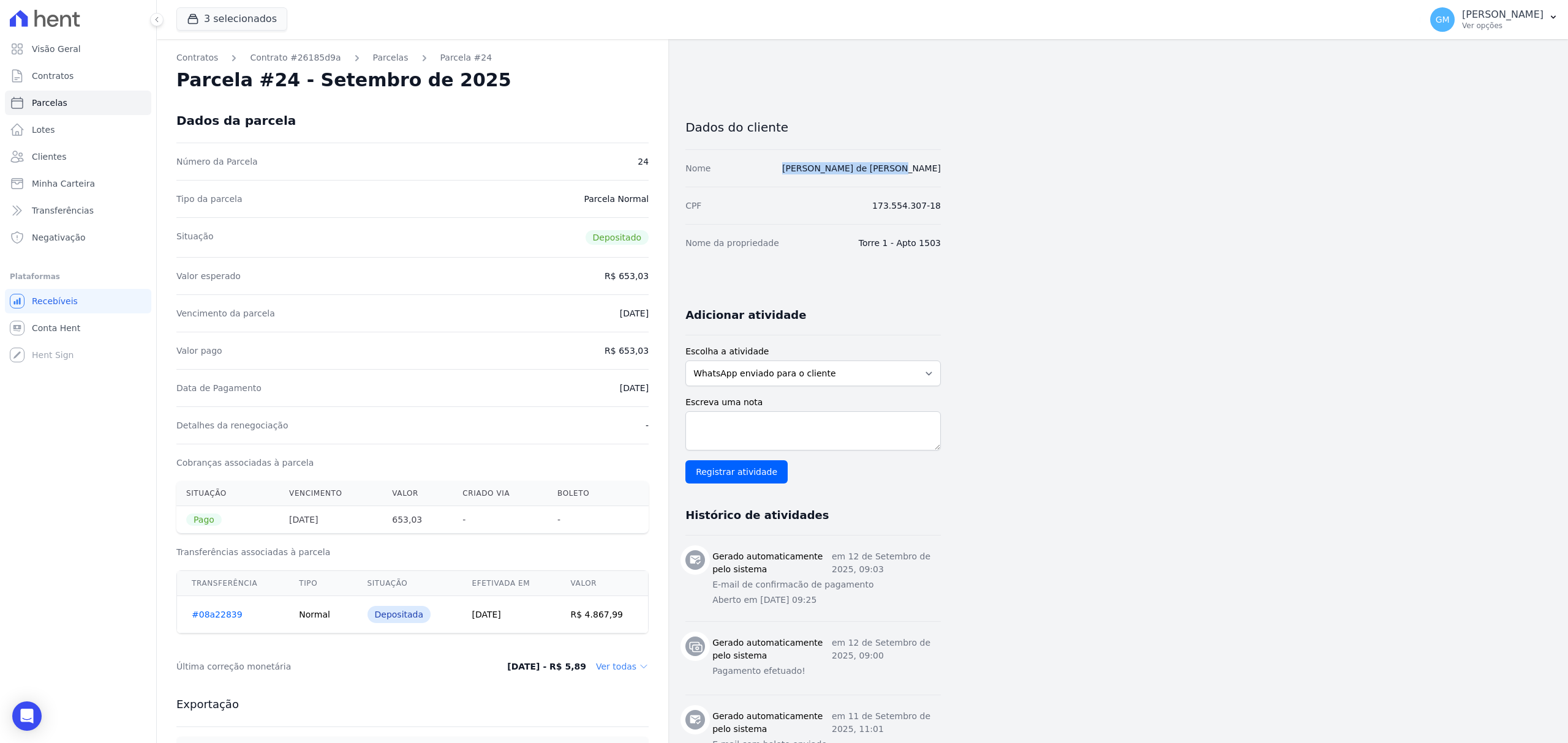
drag, startPoint x: 871, startPoint y: 167, endPoint x: 964, endPoint y: 162, distance: 93.1
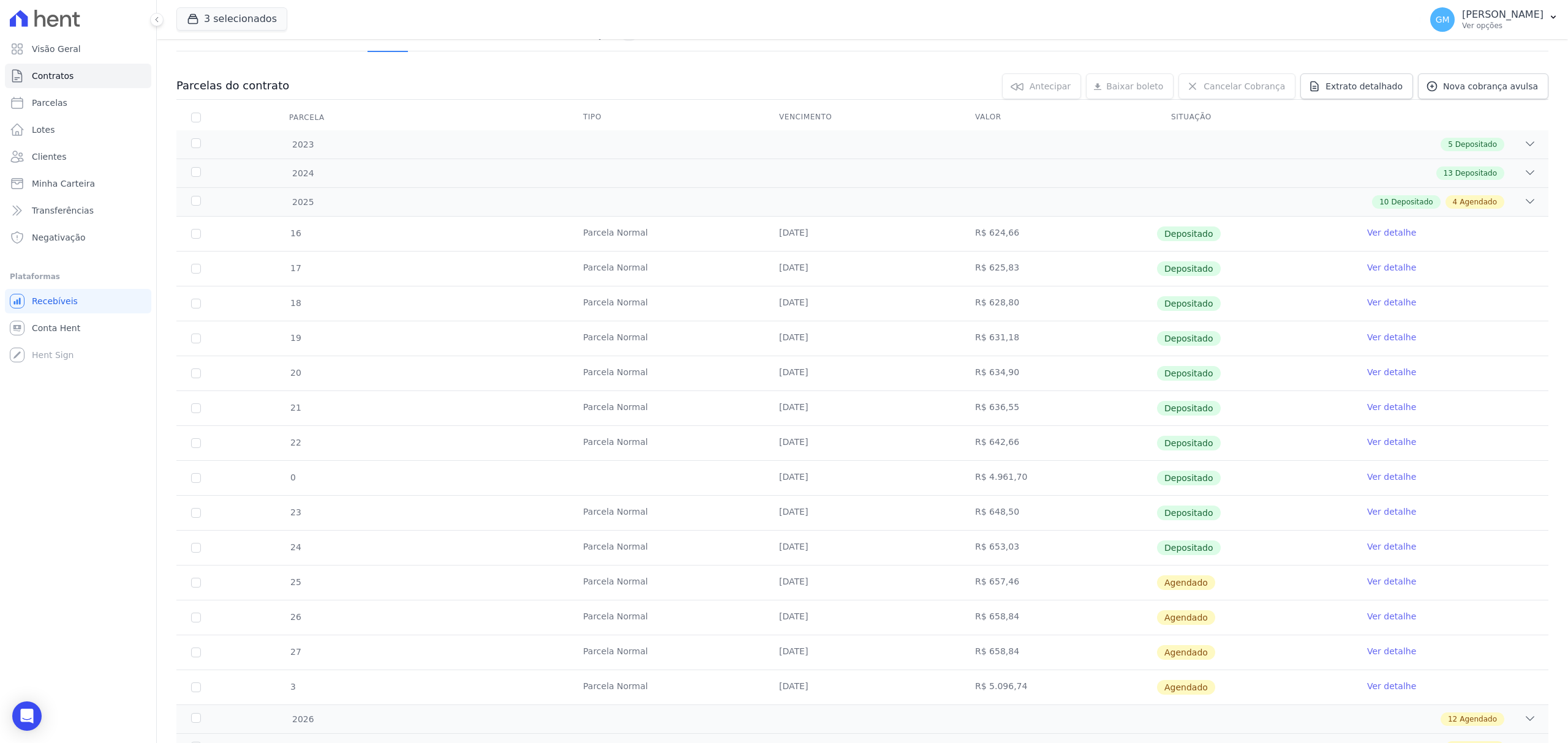
scroll to position [158, 0]
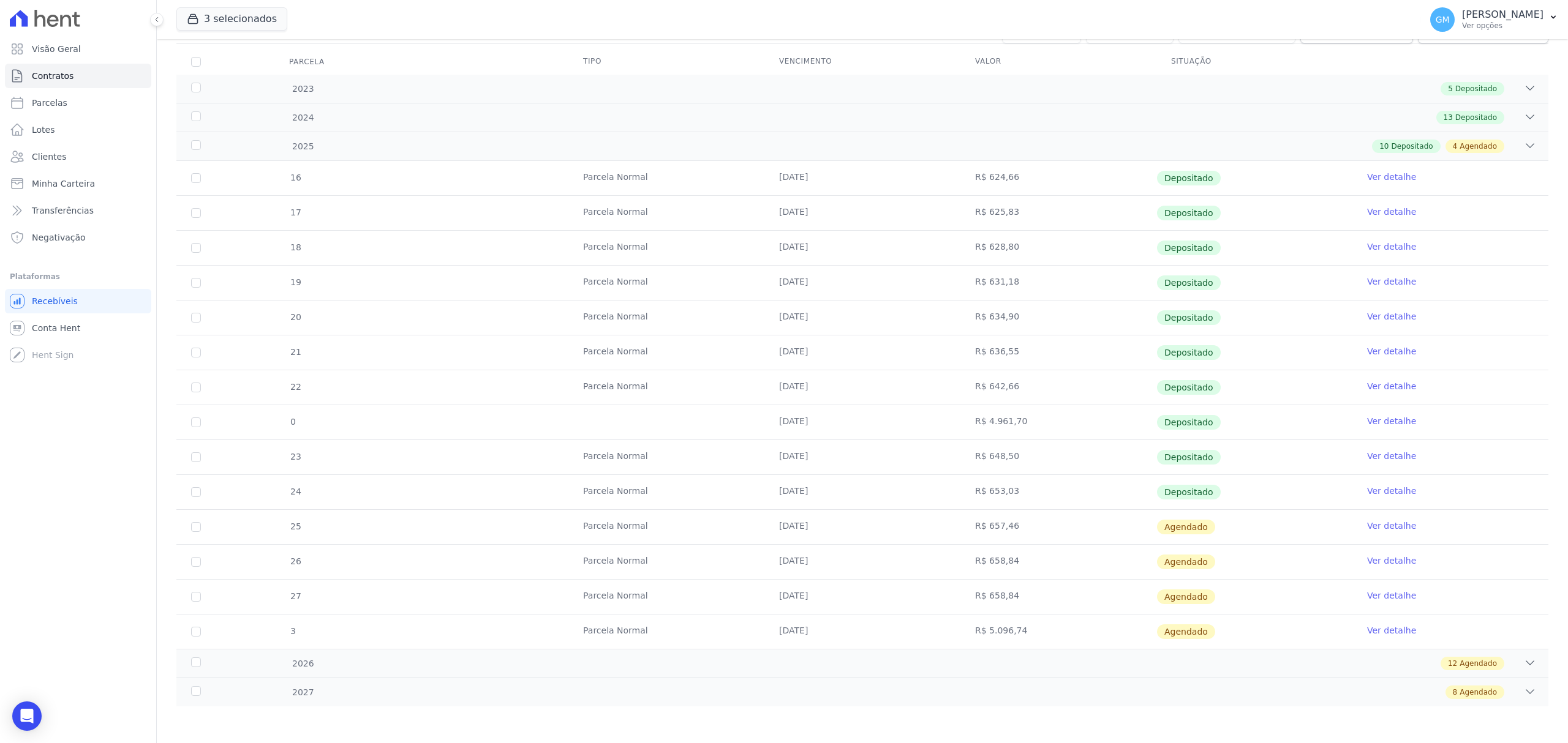
drag, startPoint x: 755, startPoint y: 630, endPoint x: 1210, endPoint y: 635, distance: 455.0
click at [1210, 635] on tr "3 [GEOGRAPHIC_DATA] [DATE] R$ 5.096,74 [GEOGRAPHIC_DATA] Ver detalhe" at bounding box center [862, 631] width 1372 height 35
copy tr "[DATE] R$ 5.096,74 Agendado"
click at [48, 715] on div "Visão Geral Contratos [GEOGRAPHIC_DATA] Lotes Clientes Minha Carteira Transferê…" at bounding box center [78, 371] width 156 height 743
click at [25, 710] on icon "Open Intercom Messenger" at bounding box center [27, 716] width 16 height 16
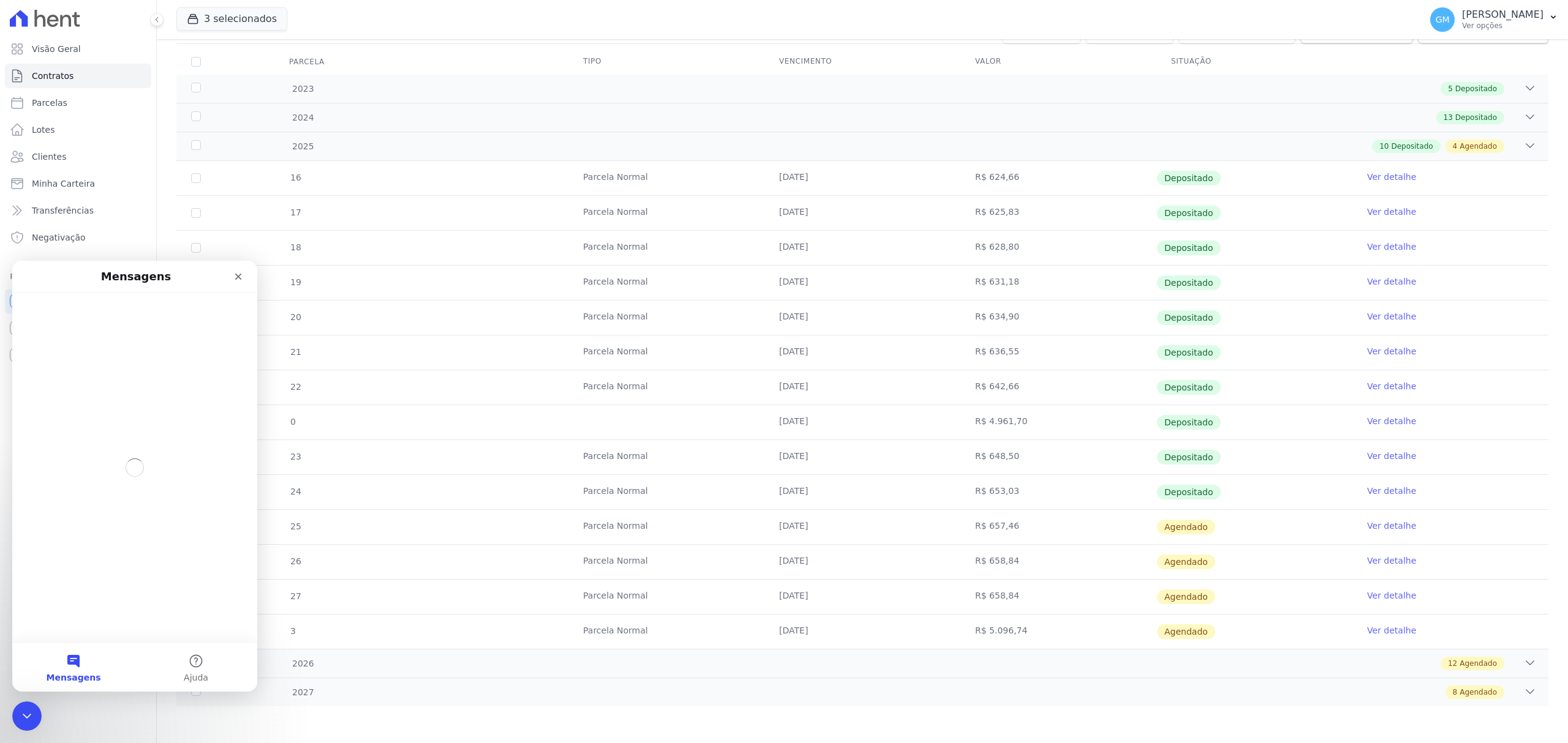
scroll to position [0, 0]
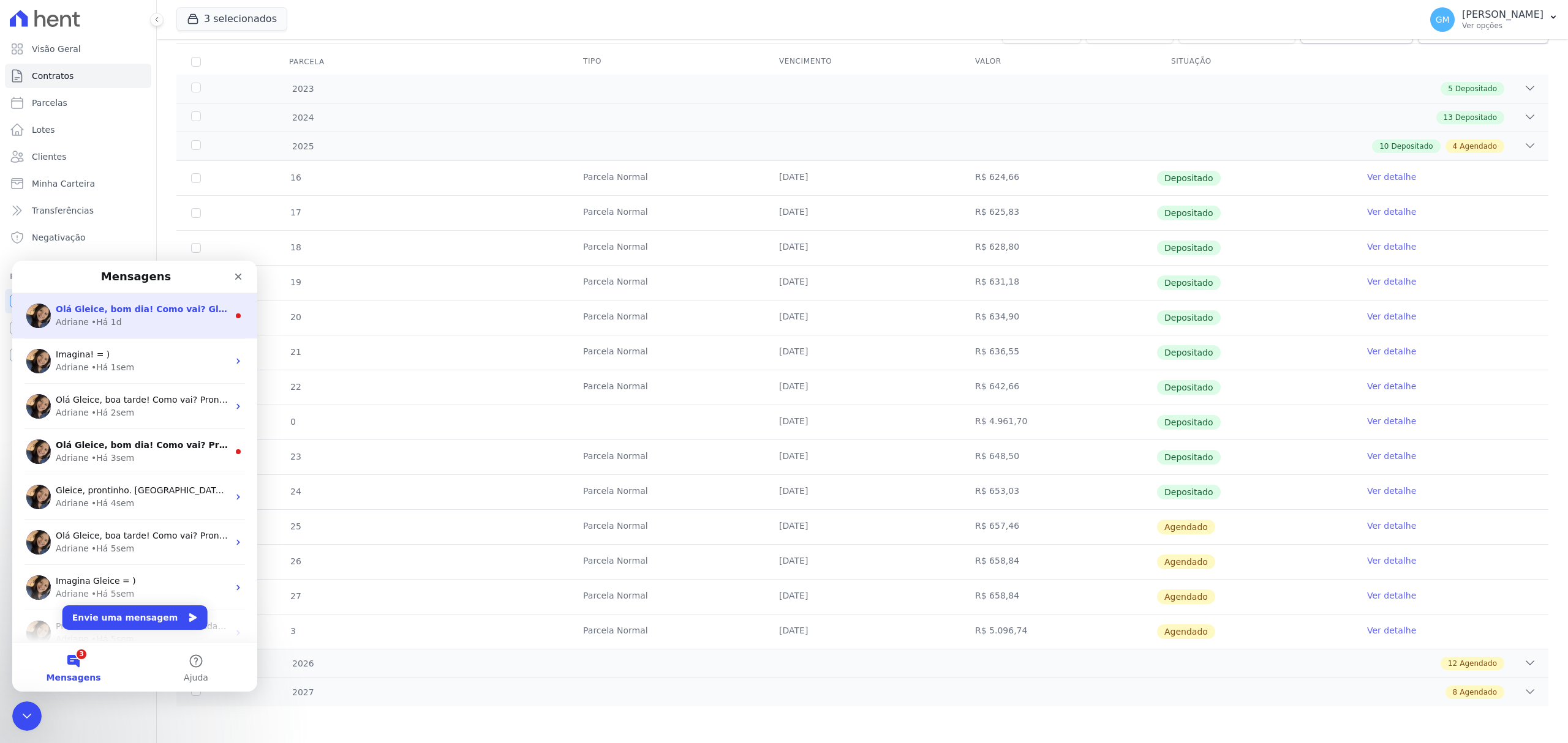
click at [141, 317] on div "Adriane • Há 1d" at bounding box center [142, 322] width 173 height 13
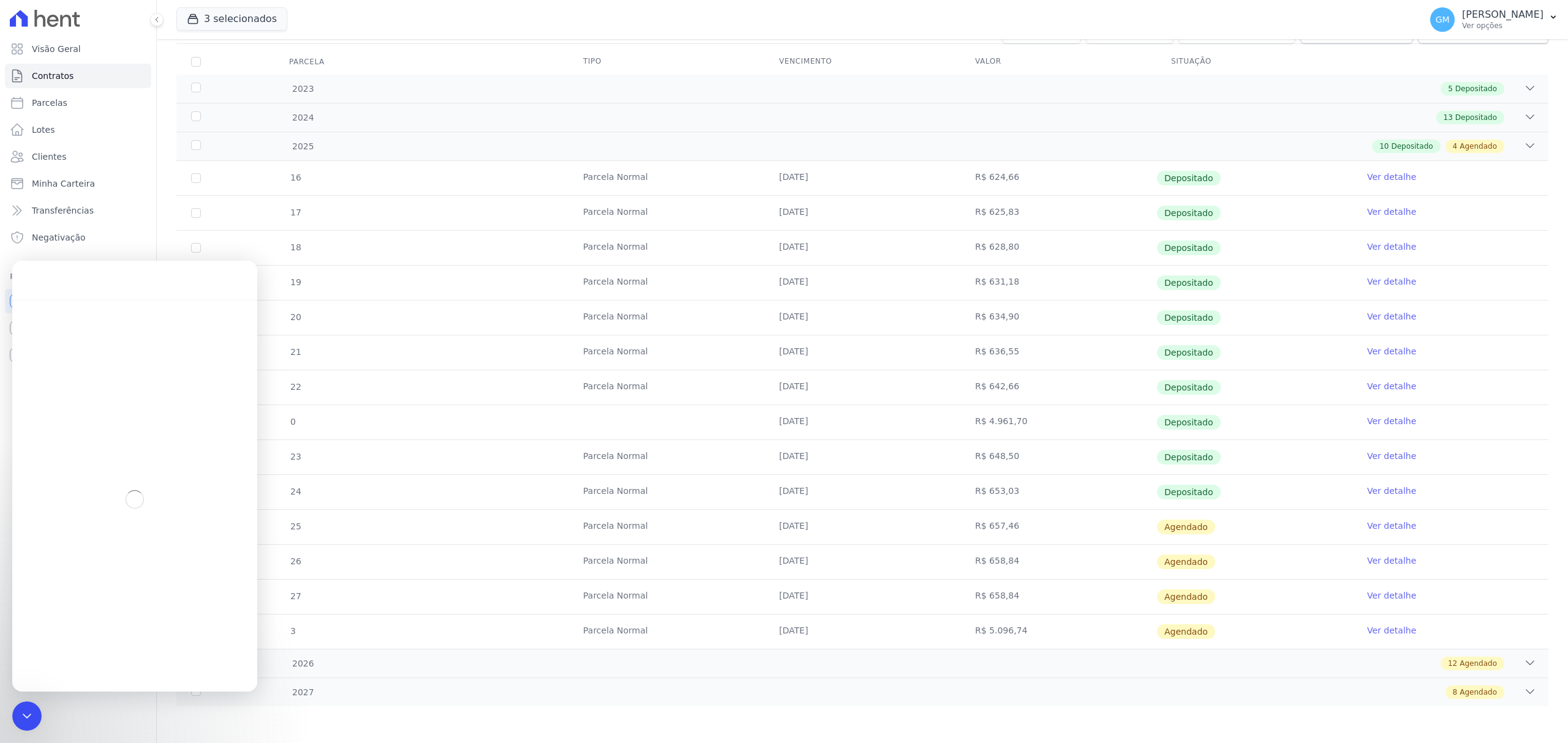
scroll to position [1, 0]
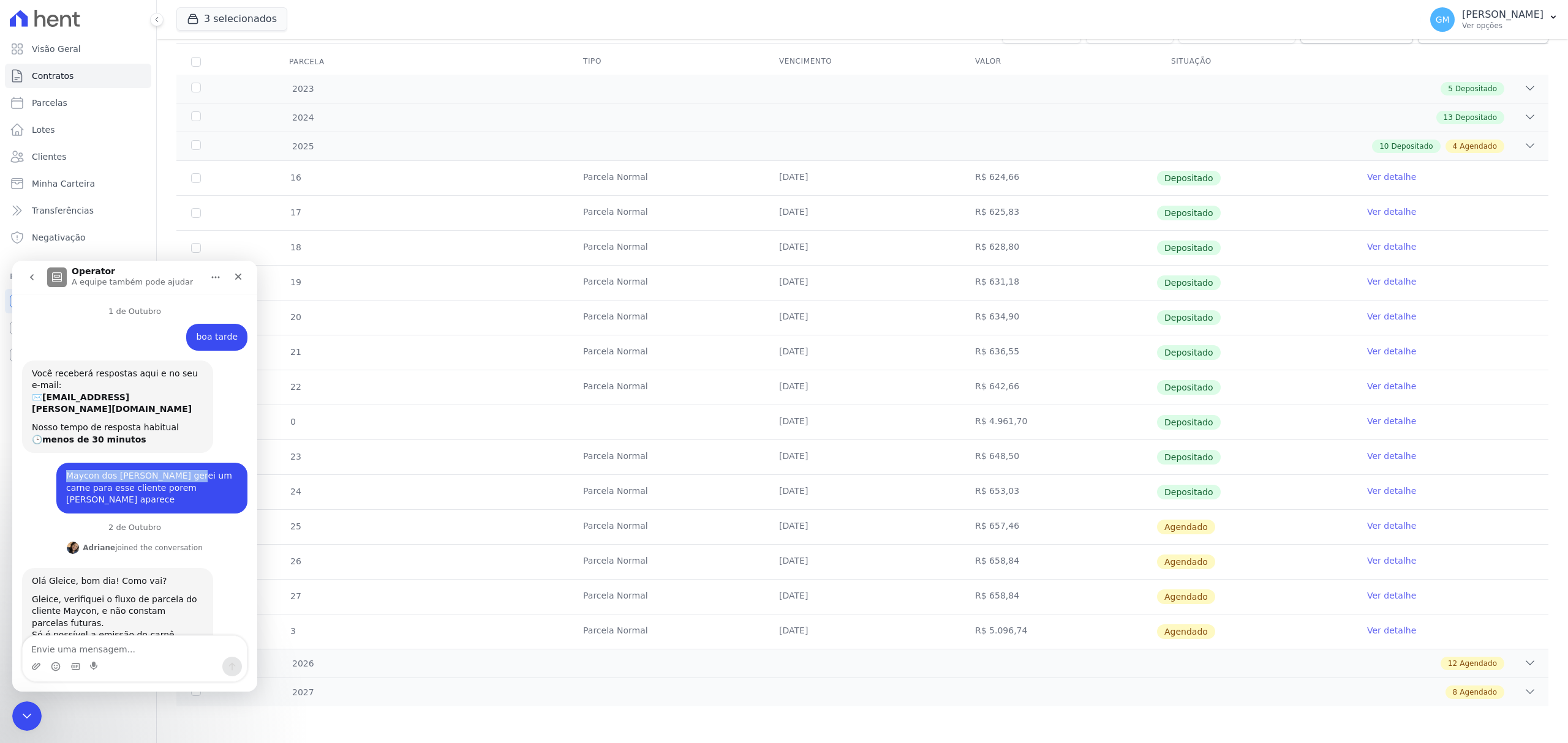
drag, startPoint x: 62, startPoint y: 476, endPoint x: 175, endPoint y: 472, distance: 113.1
click at [175, 472] on div "Maycon dos [PERSON_NAME] gerei um carne para esse cliente porem [PERSON_NAME] a…" at bounding box center [152, 488] width 171 height 36
click at [61, 150] on link "Clientes" at bounding box center [77, 156] width 146 height 24
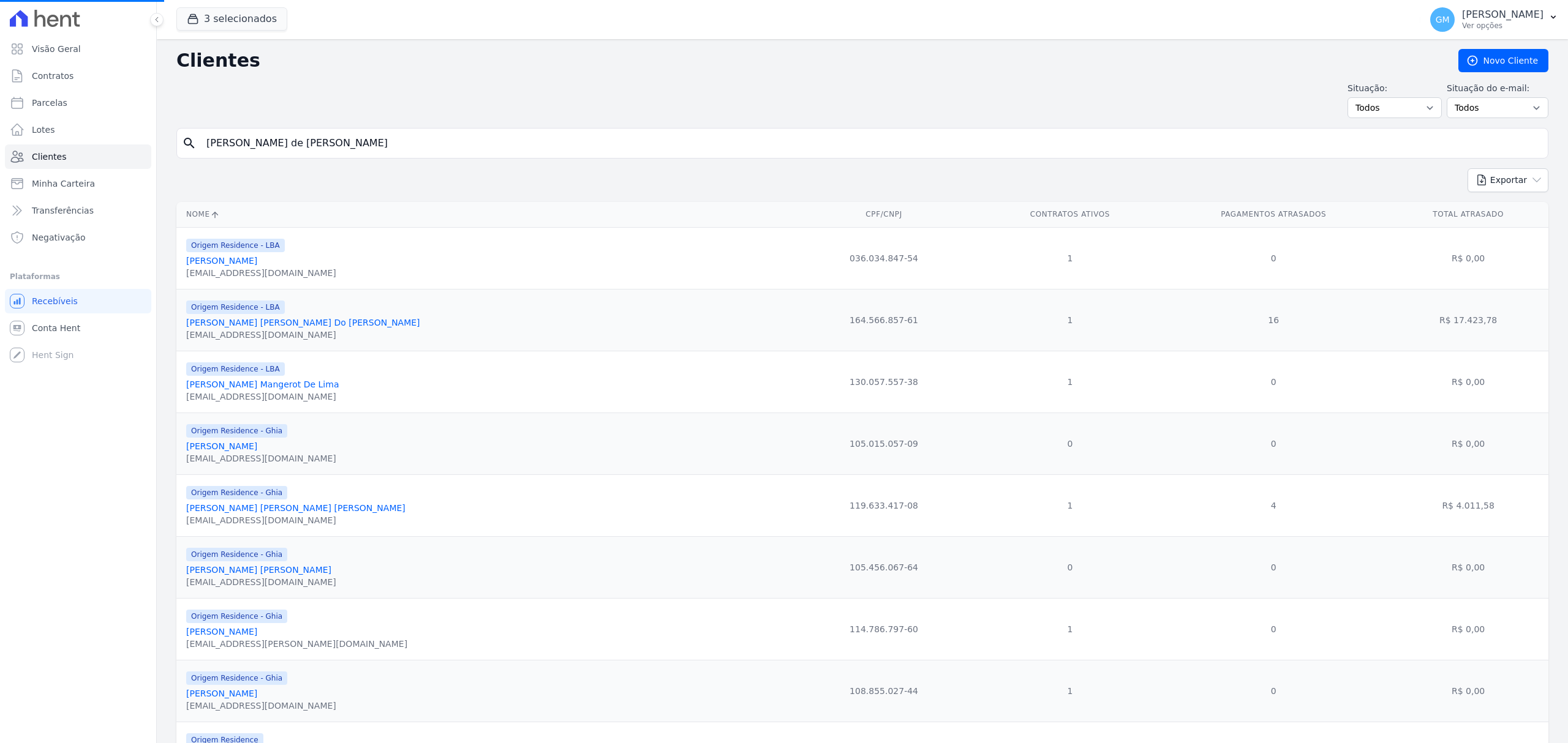
click at [229, 144] on input "[PERSON_NAME] de [PERSON_NAME]" at bounding box center [871, 143] width 1344 height 24
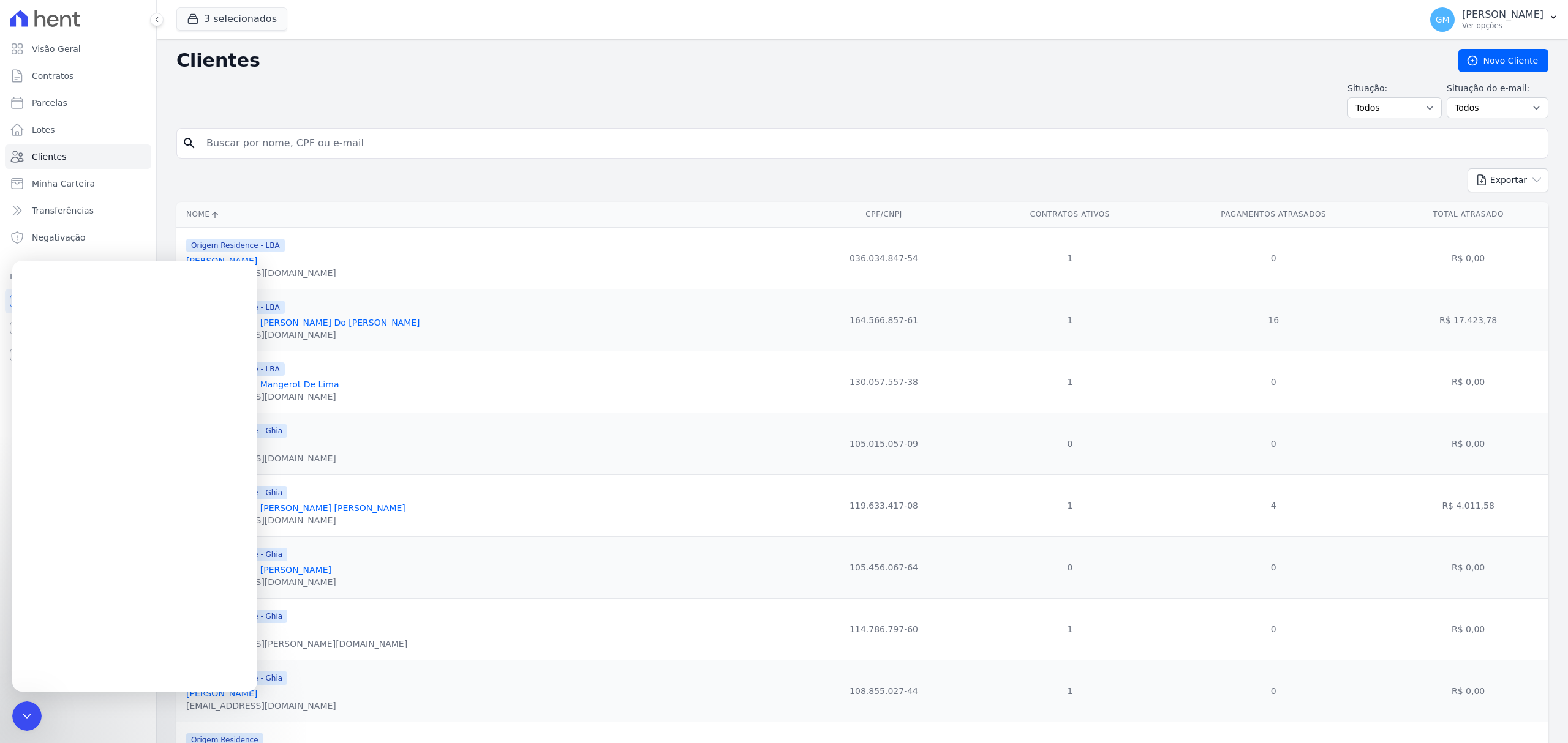
drag, startPoint x: 270, startPoint y: 151, endPoint x: 316, endPoint y: 140, distance: 47.3
click at [316, 140] on input "search" at bounding box center [871, 143] width 1344 height 24
paste input "Maycon dos [PERSON_NAME]"
type input "Maycon dos [PERSON_NAME]"
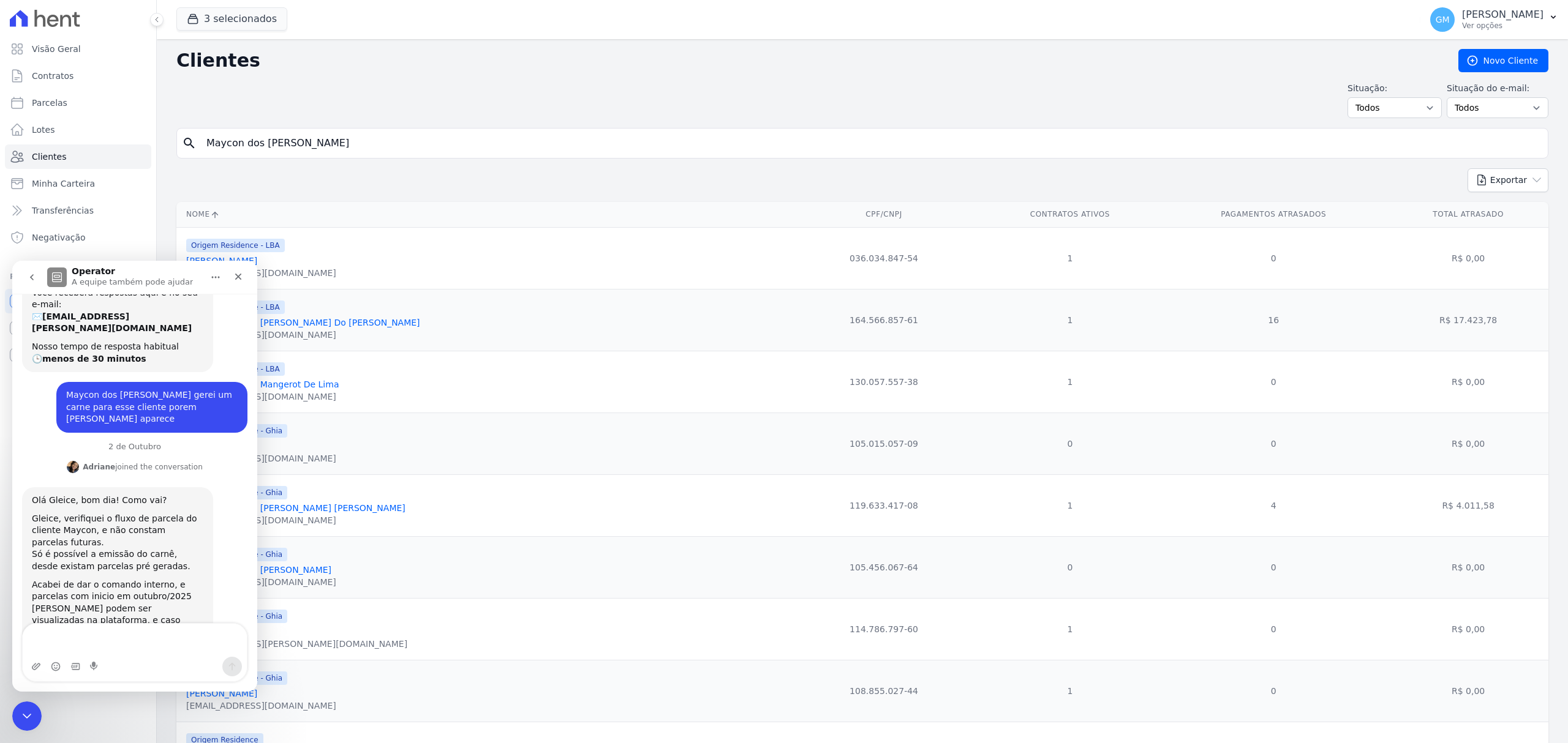
scroll to position [94, 0]
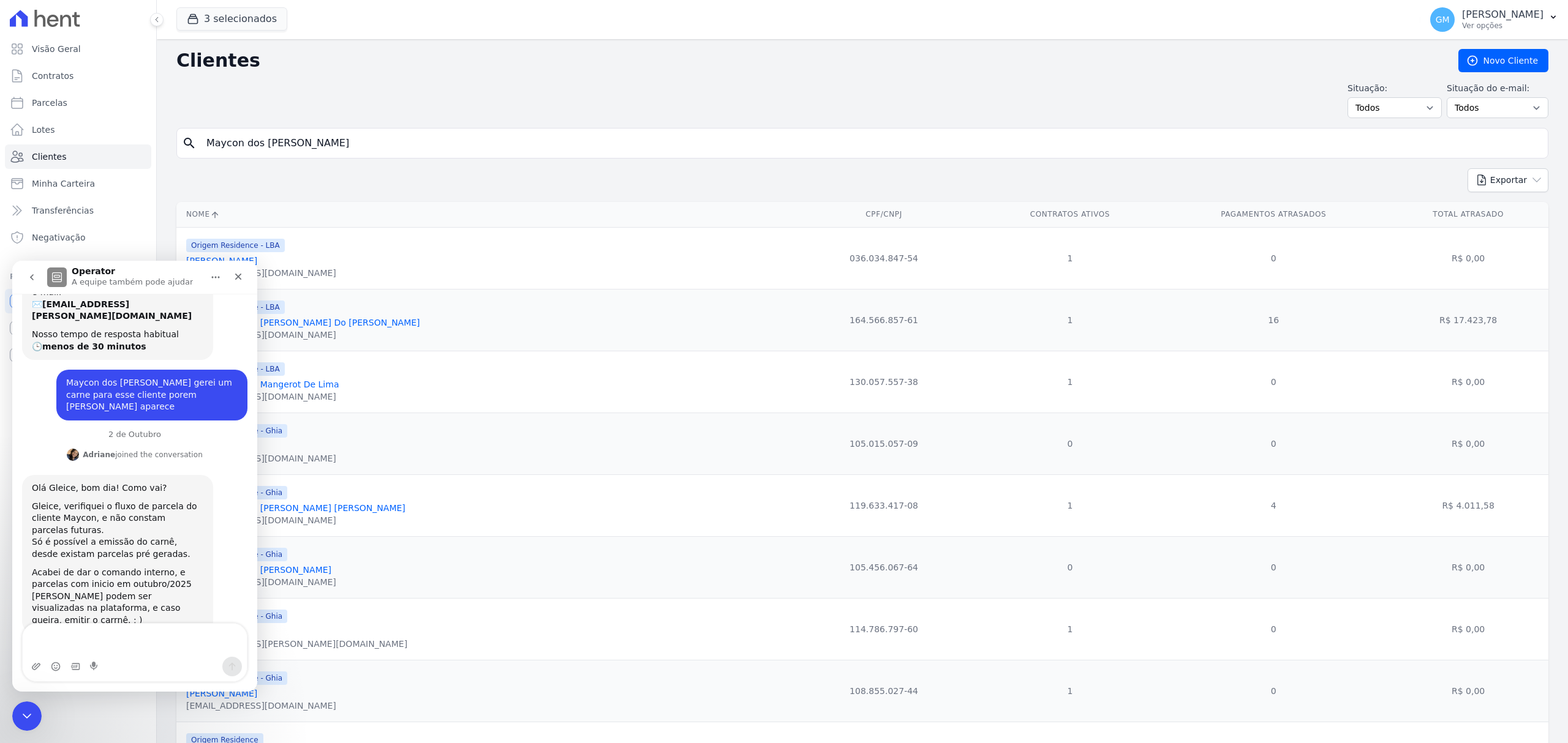
click at [349, 145] on input "Maycon dos [PERSON_NAME]" at bounding box center [871, 143] width 1344 height 24
type input "Maycon dos [PERSON_NAME]"
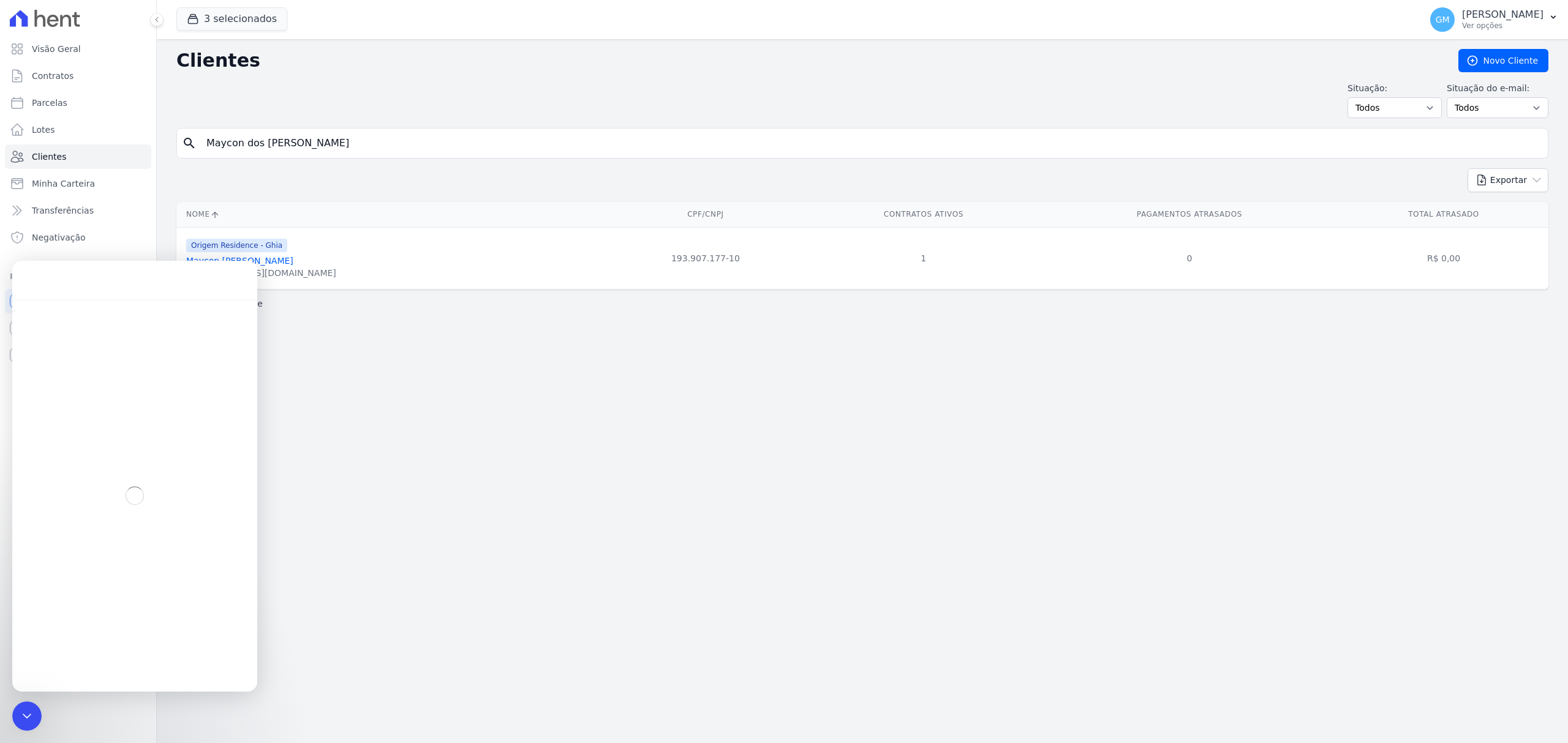
click at [291, 264] on link "Maycon [PERSON_NAME]" at bounding box center [240, 261] width 108 height 10
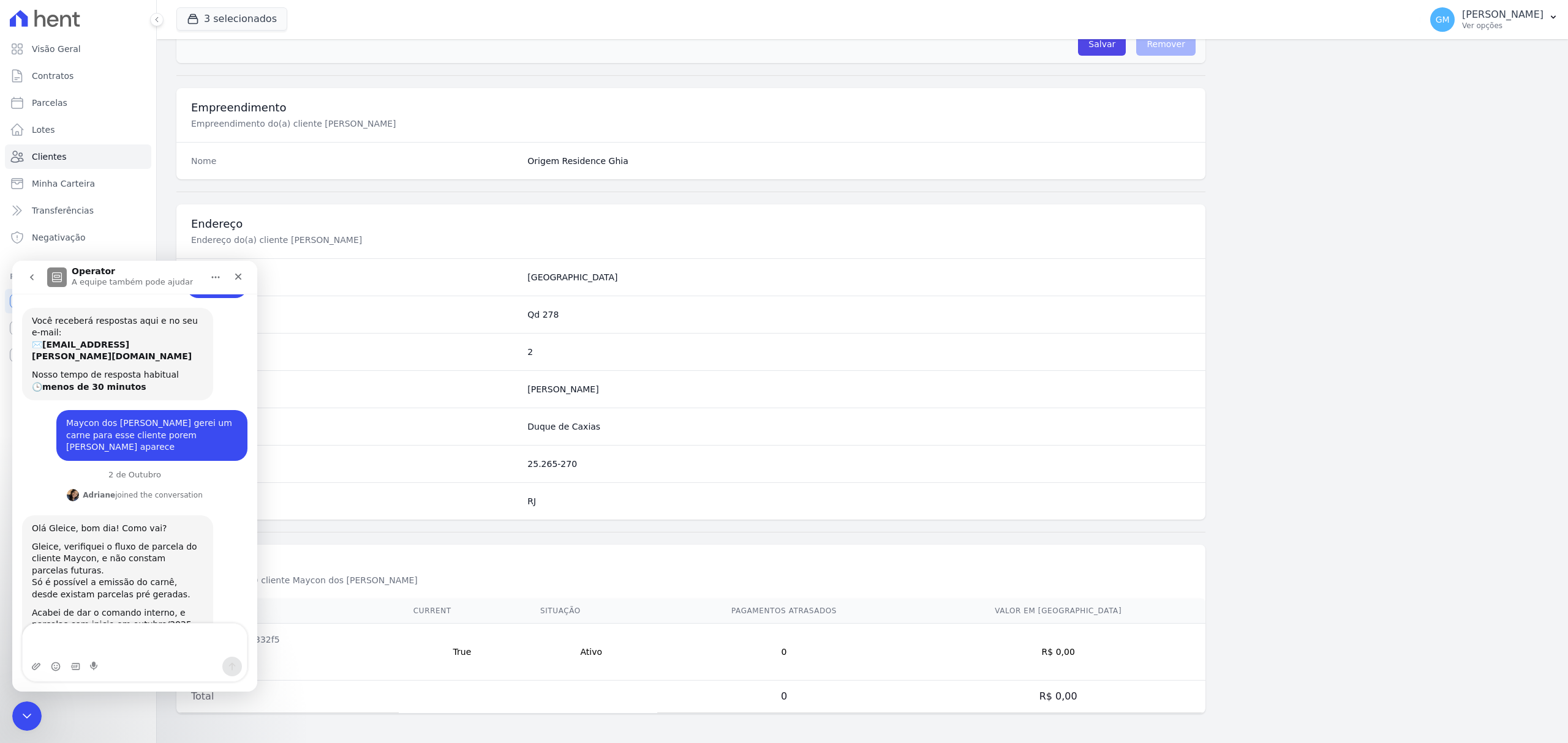
scroll to position [94, 0]
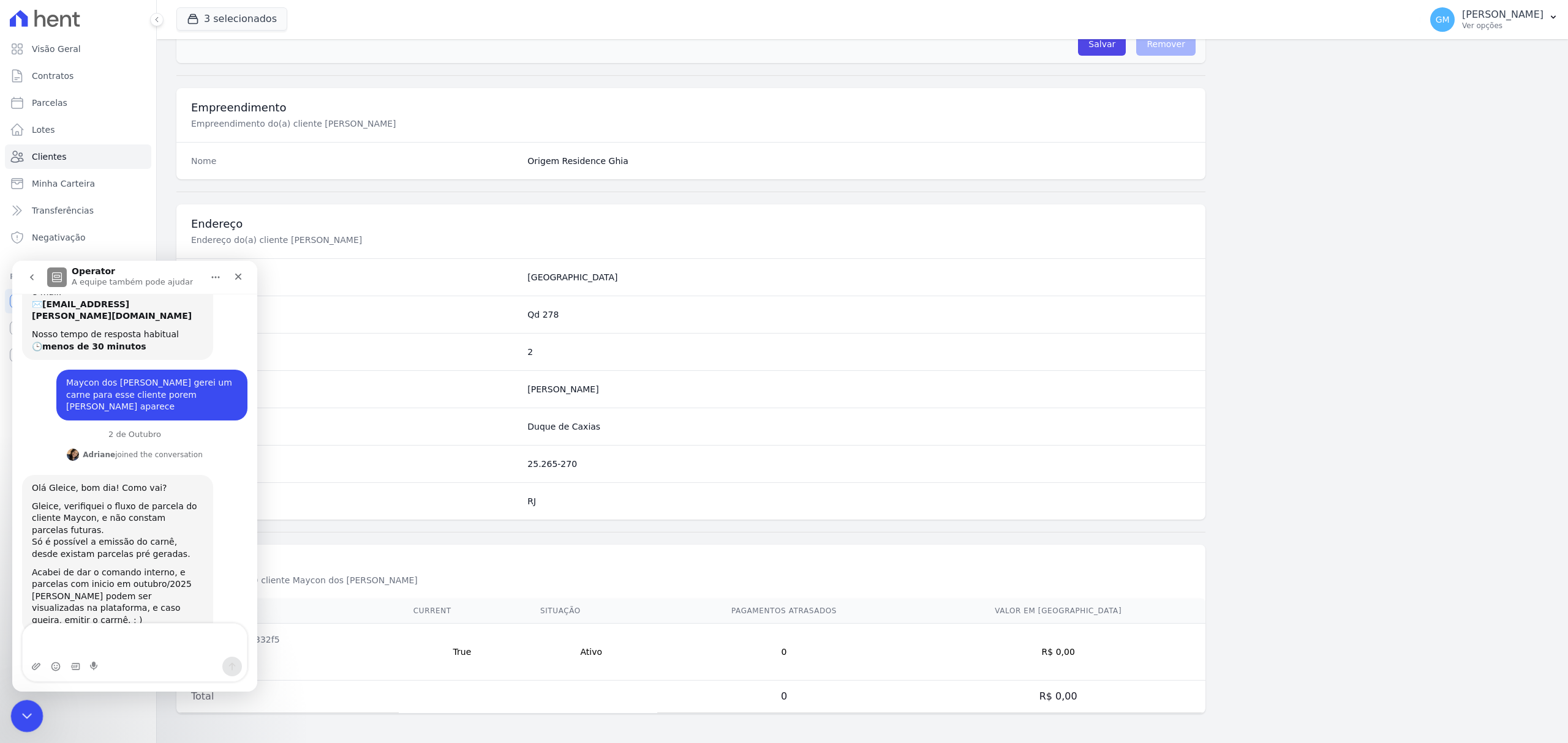
click at [15, 715] on div "Encerramento do Messenger da Intercom" at bounding box center [25, 714] width 30 height 30
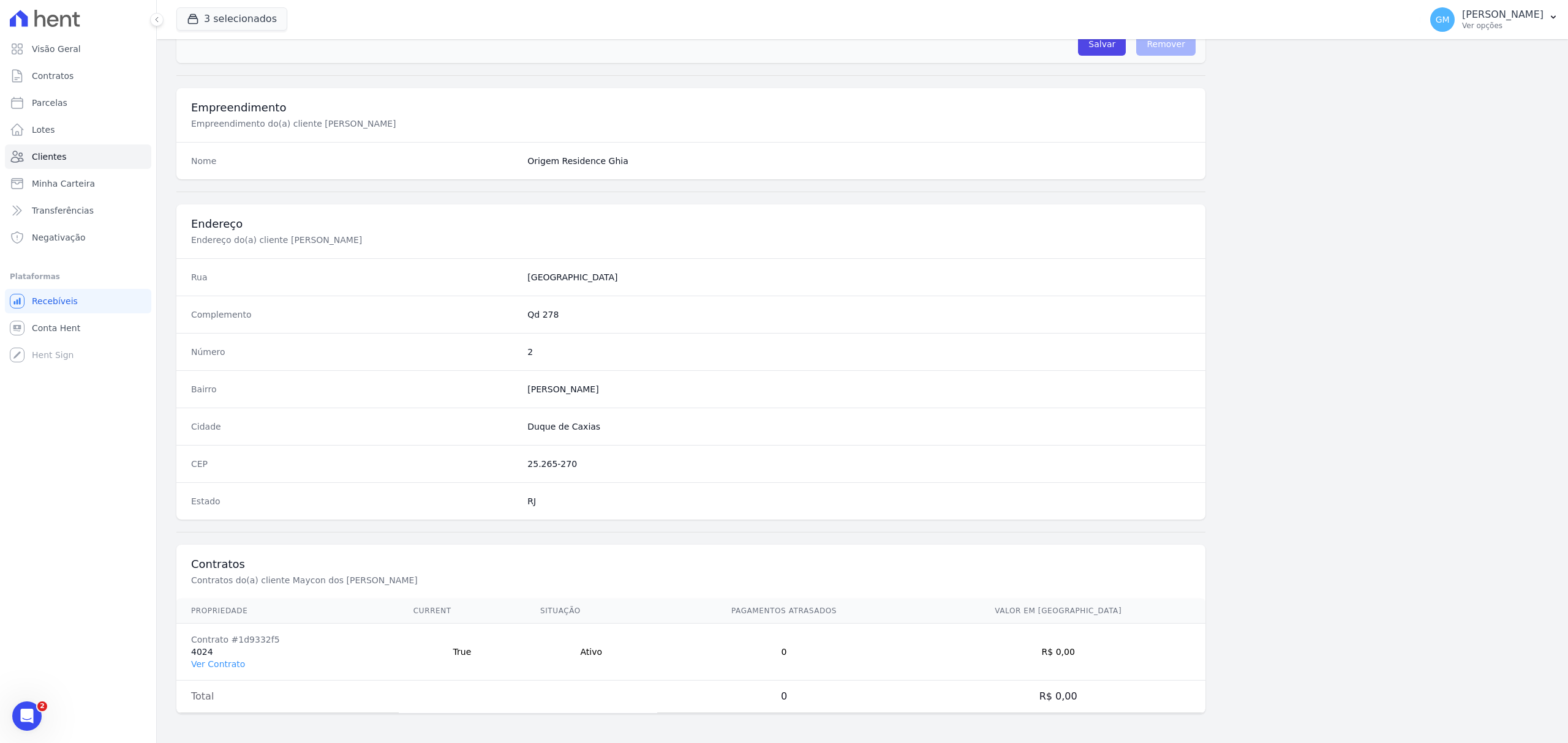
scroll to position [94, 0]
click at [221, 668] on link "Ver Contrato" at bounding box center [218, 664] width 54 height 10
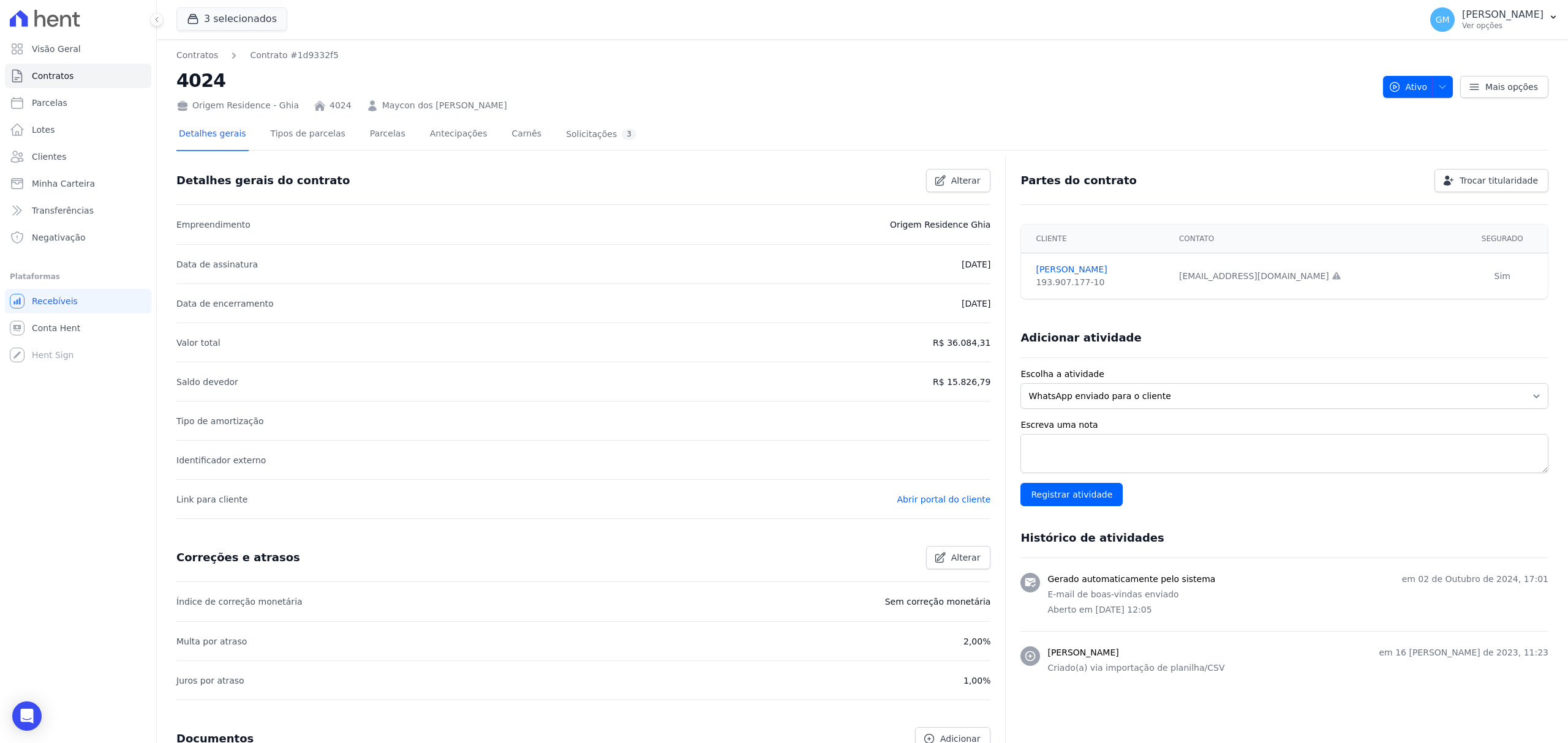
click at [393, 134] on div "Detalhes gerais Tipos de parcelas [GEOGRAPHIC_DATA] Antecipações [PERSON_NAME] …" at bounding box center [408, 135] width 463 height 32
click at [377, 134] on link "Parcelas" at bounding box center [387, 135] width 40 height 32
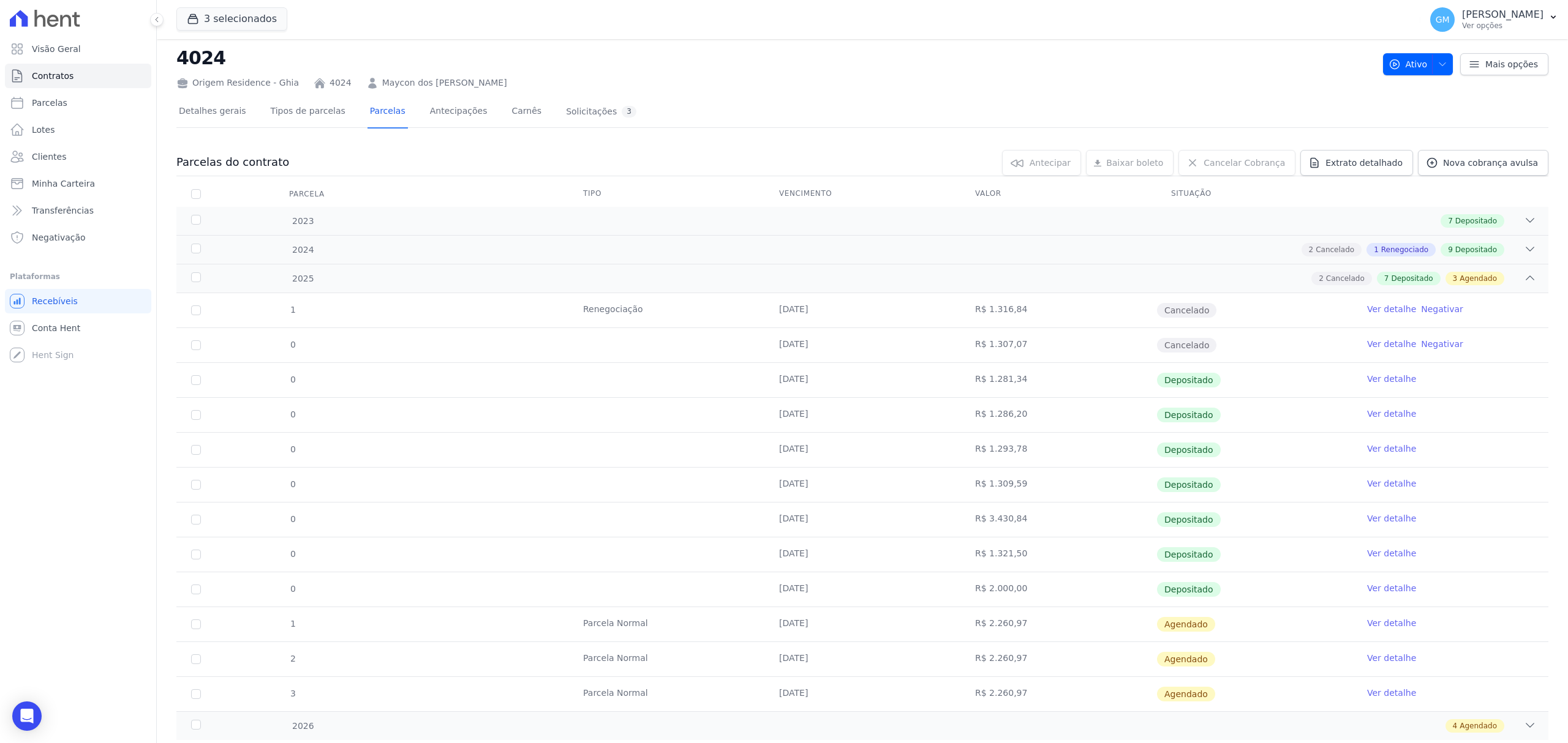
scroll to position [59, 0]
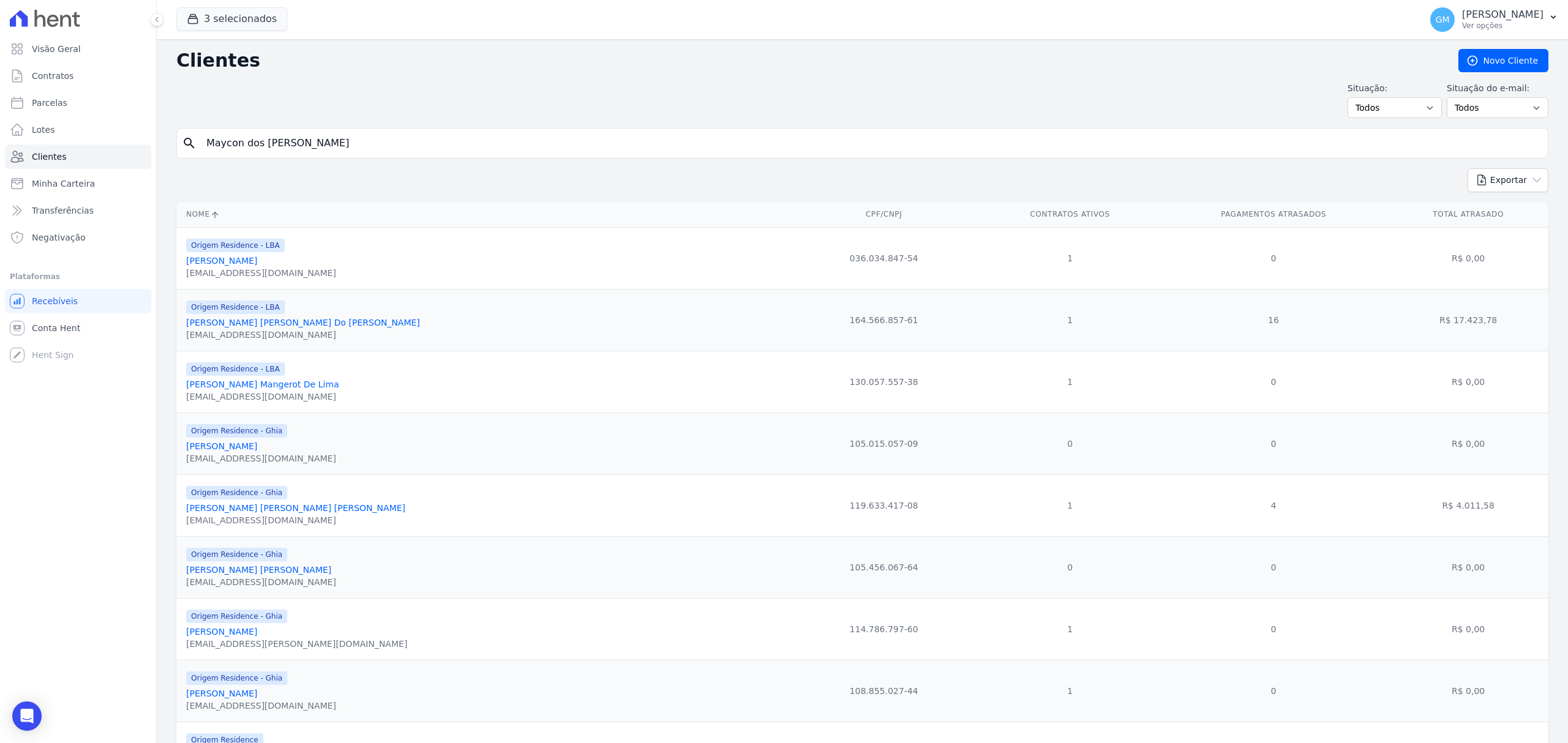
click at [270, 152] on input "Maycon dos [PERSON_NAME]" at bounding box center [871, 143] width 1344 height 24
drag, startPoint x: 339, startPoint y: 147, endPoint x: 164, endPoint y: 142, distance: 175.1
type input "[PERSON_NAME] de [PERSON_NAME]"
drag, startPoint x: 376, startPoint y: 150, endPoint x: 187, endPoint y: 151, distance: 189.0
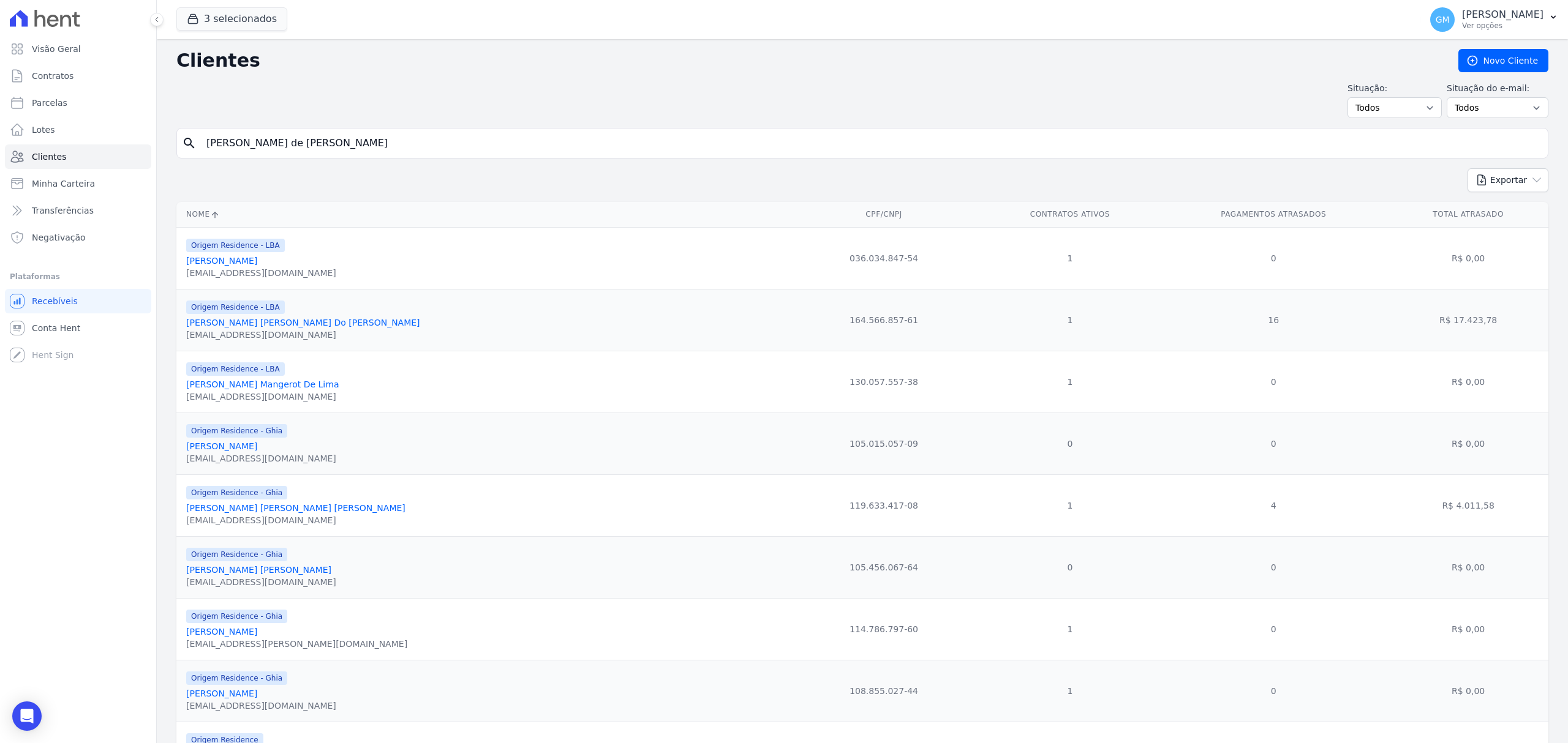
click at [187, 151] on div "search [PERSON_NAME] de [PERSON_NAME]" at bounding box center [862, 143] width 1372 height 30
click at [21, 710] on icon "Open Intercom Messenger" at bounding box center [27, 716] width 16 height 16
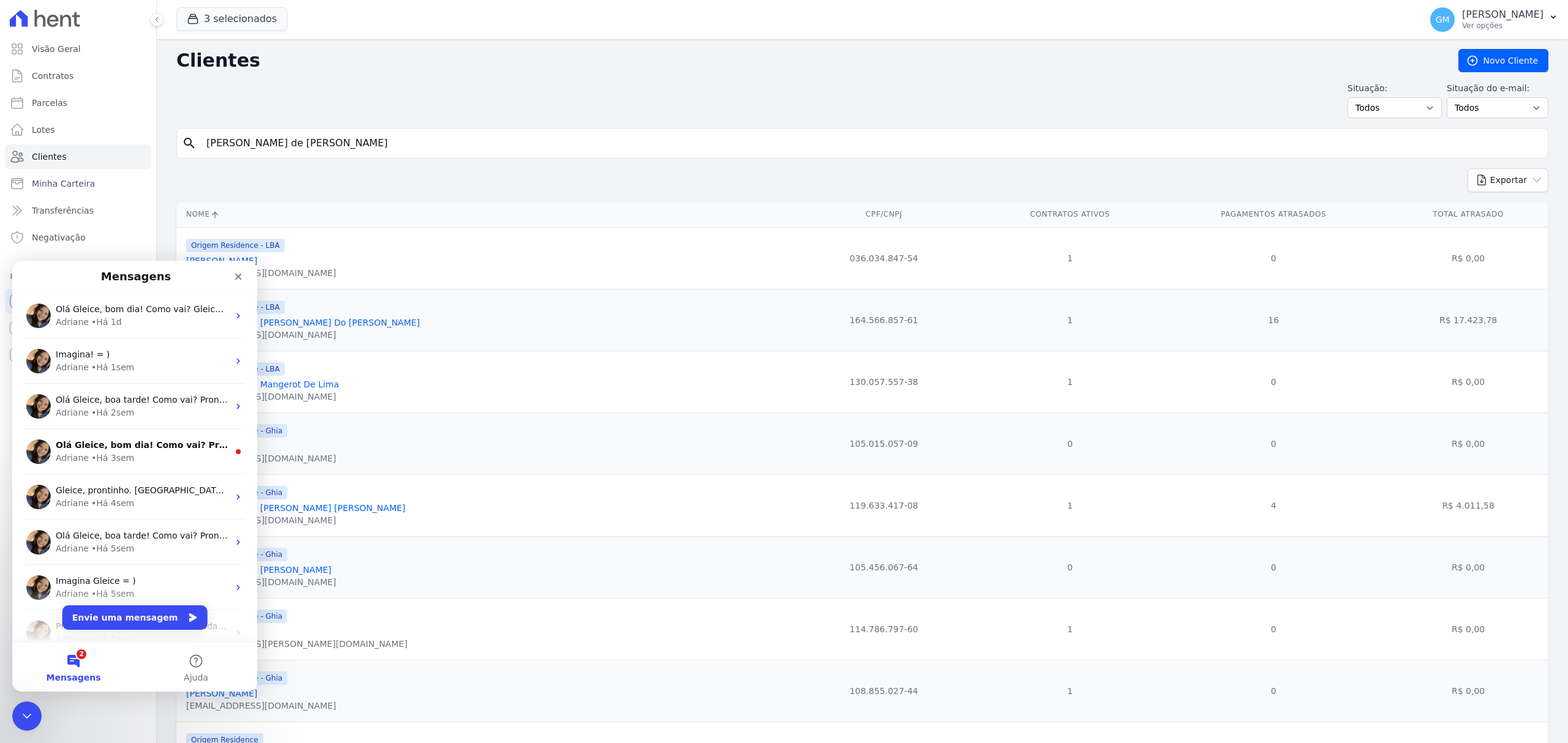
click at [103, 331] on div "Olá Gleice, bom dia! Como vai? Gleice, verifiquei o fluxo de parcela do cliente…" at bounding box center [134, 315] width 245 height 46
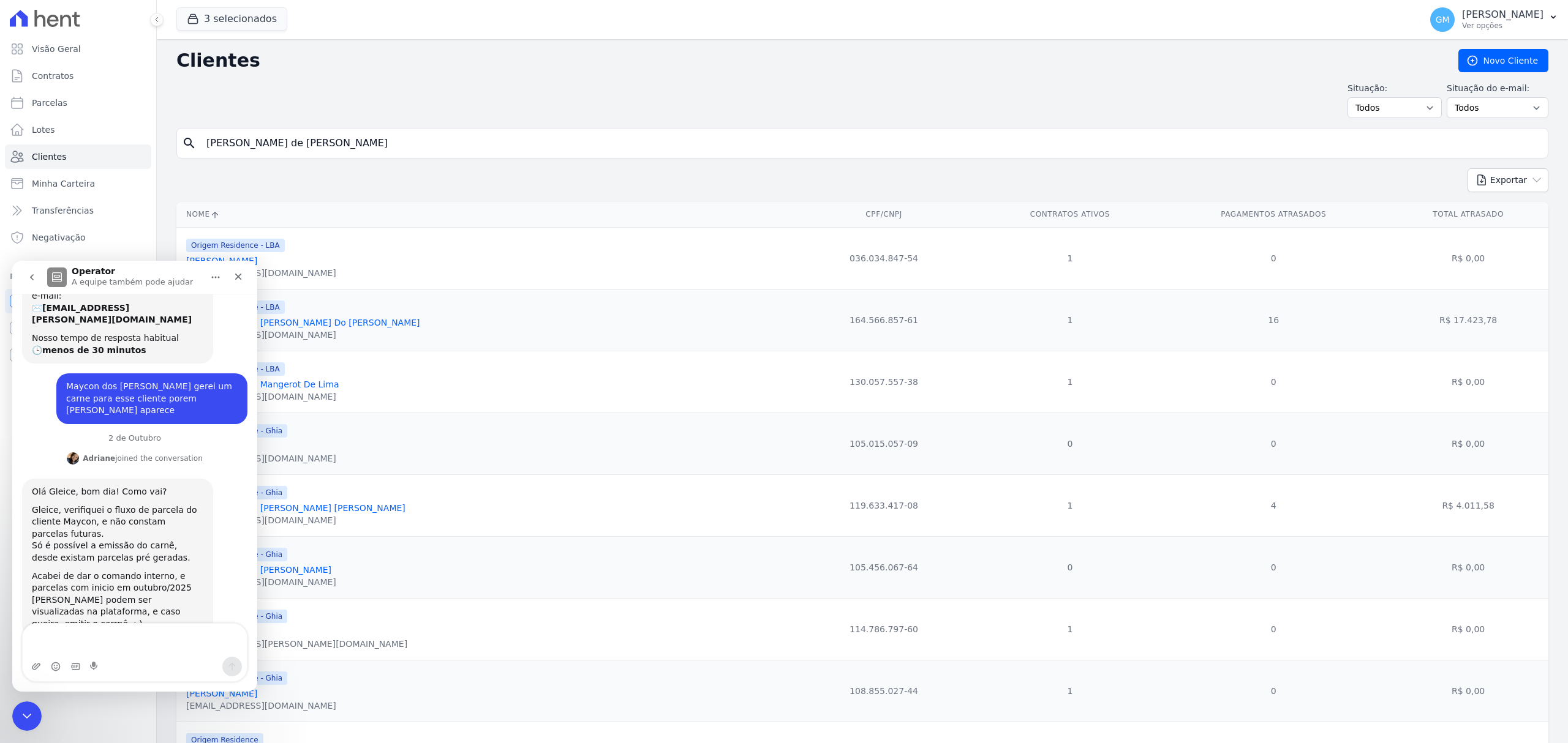
scroll to position [94, 0]
click at [34, 283] on button "go back" at bounding box center [32, 277] width 23 height 23
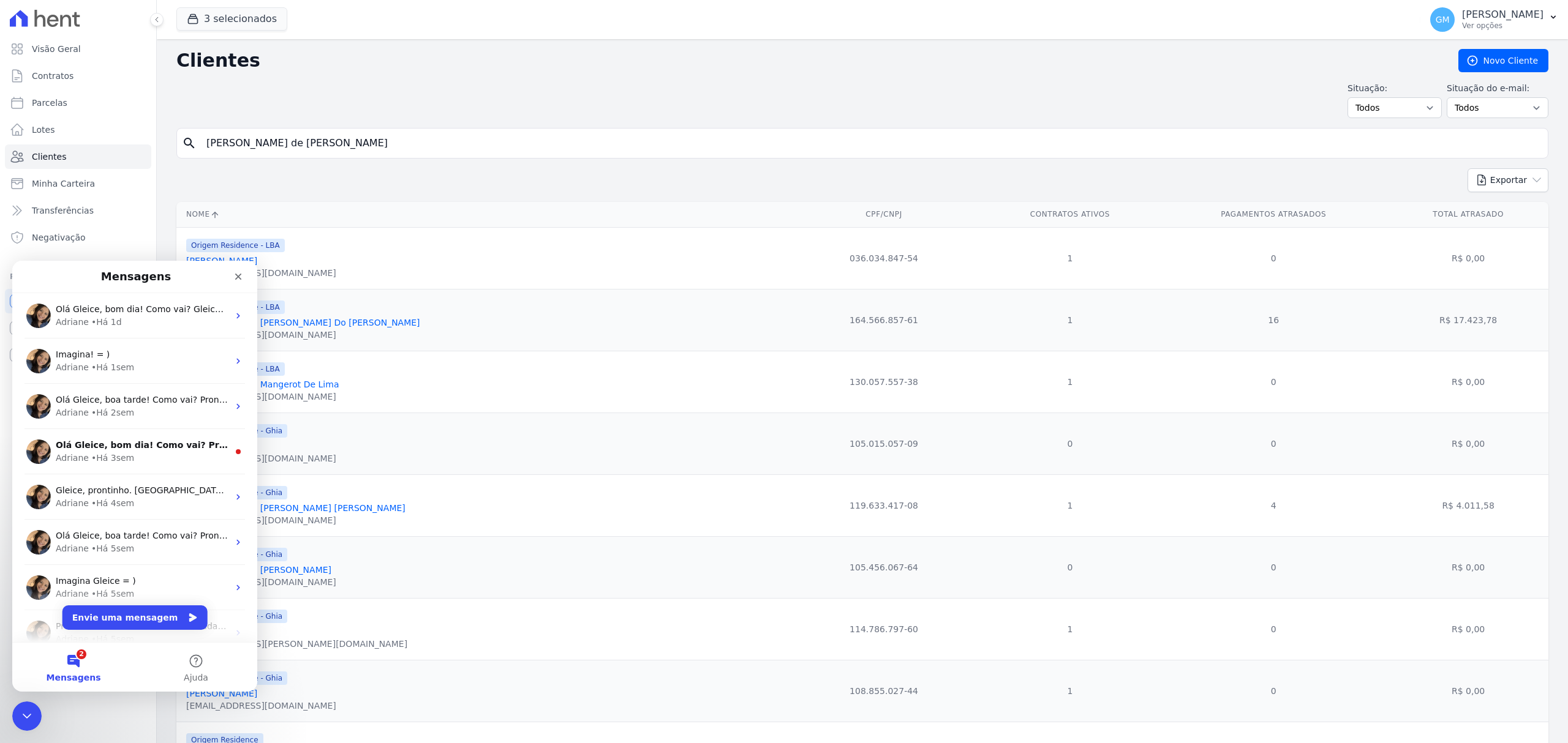
scroll to position [0, 0]
click at [118, 628] on button "Envie uma mensagem" at bounding box center [135, 618] width 145 height 24
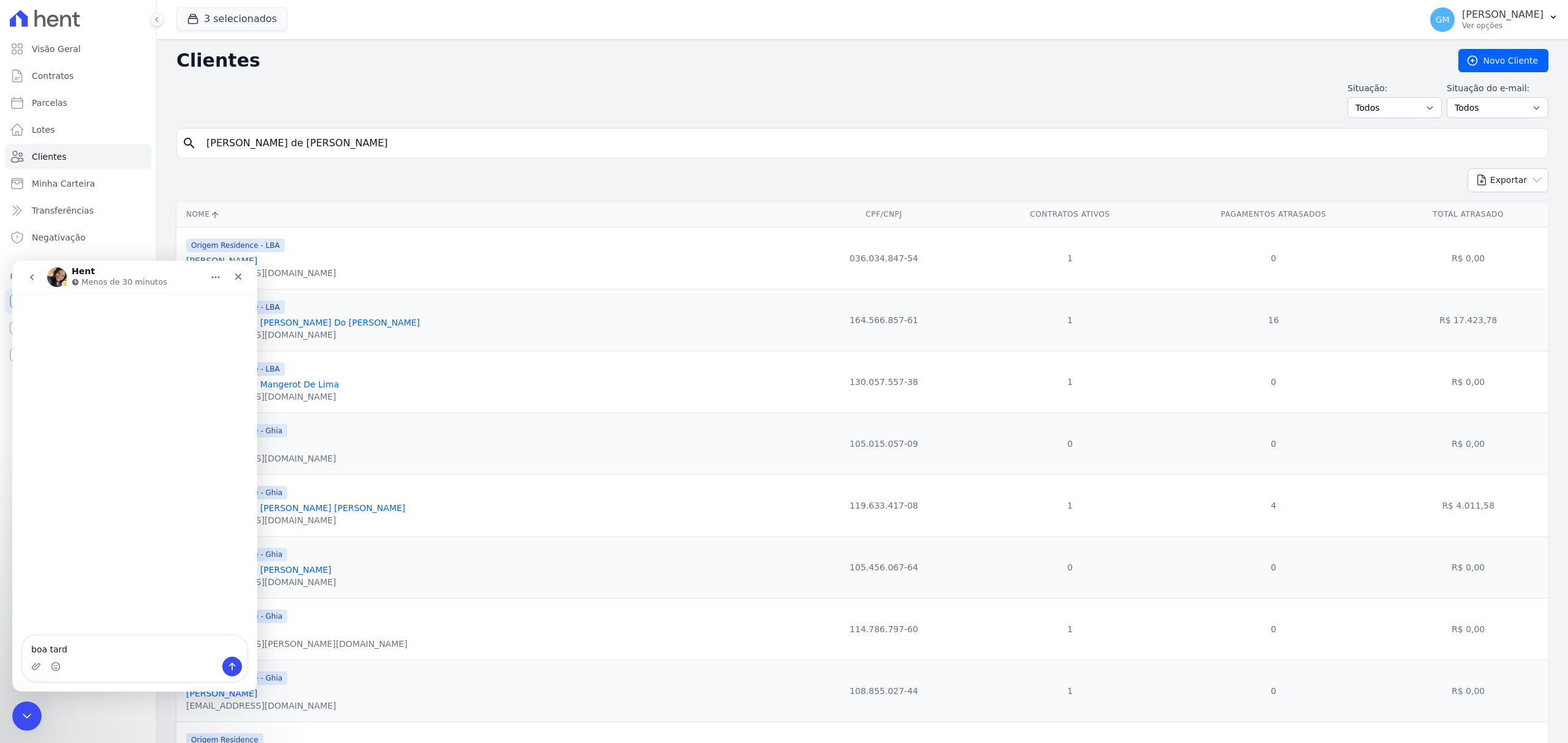
type textarea "boa tarde"
type textarea "[PERSON_NAME] de [PERSON_NAME]"
click at [407, 154] on input "[PERSON_NAME] de [PERSON_NAME]" at bounding box center [871, 143] width 1344 height 24
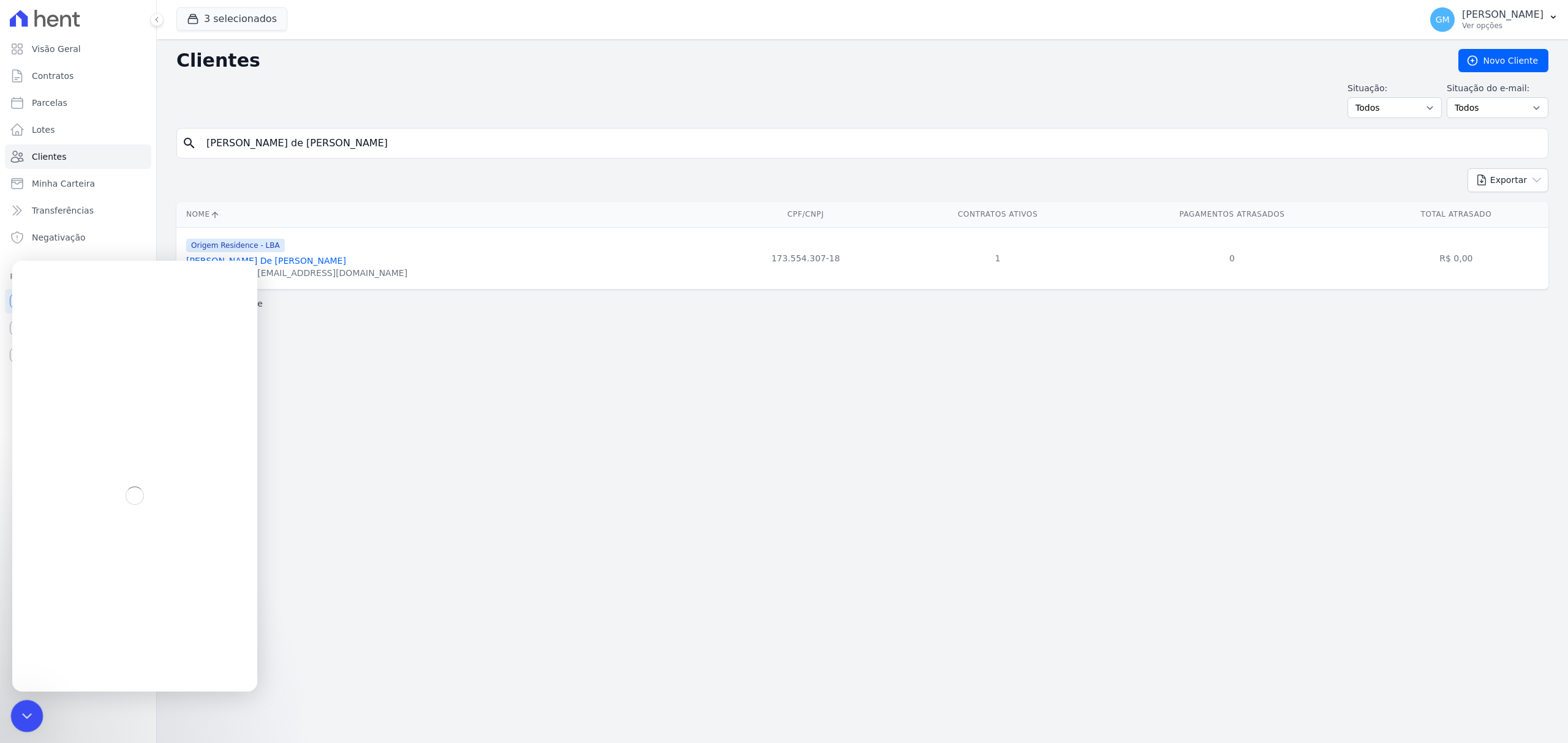
click at [14, 710] on div "Encerramento do Messenger da Intercom" at bounding box center [25, 714] width 30 height 30
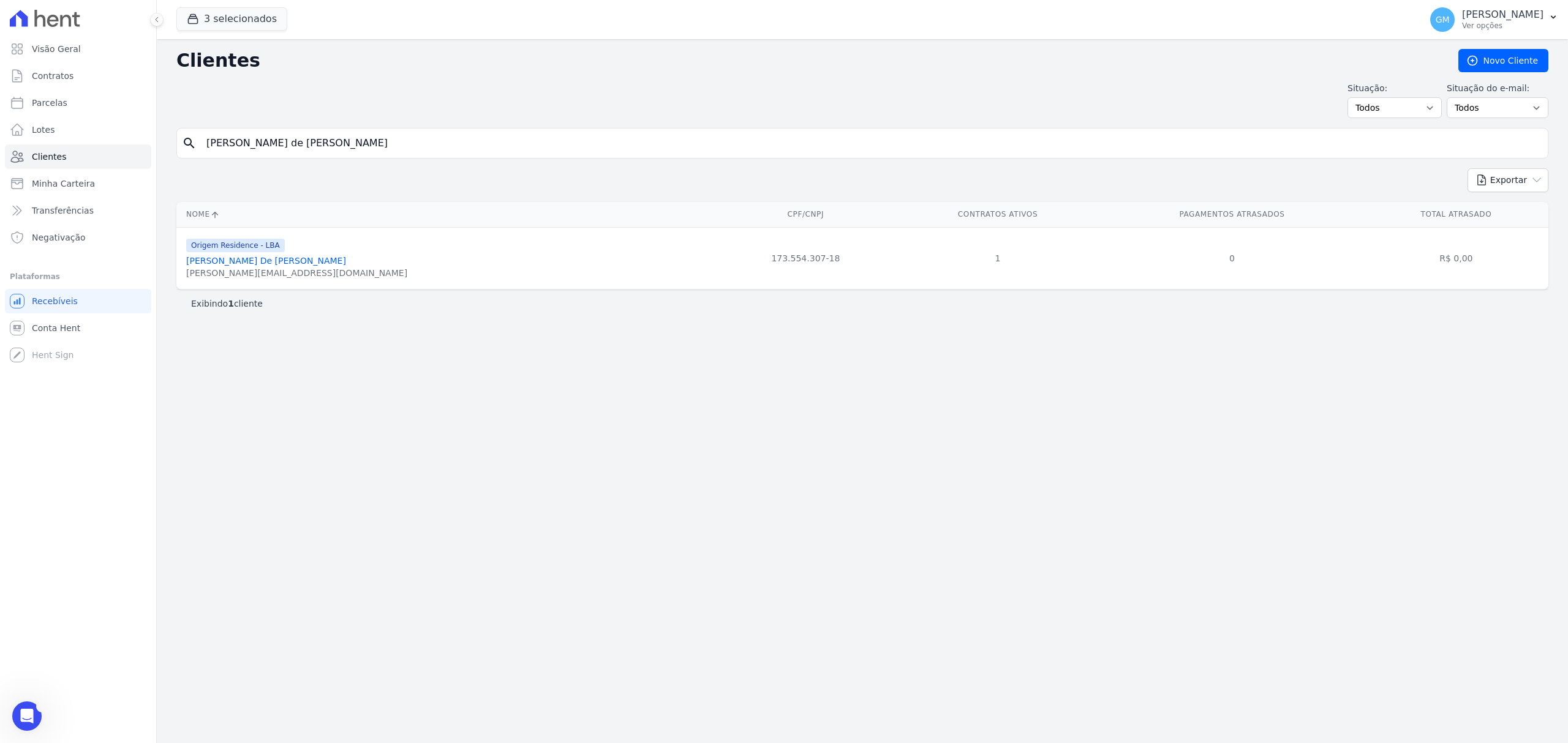
click at [260, 264] on link "[PERSON_NAME] De [PERSON_NAME]" at bounding box center [266, 261] width 160 height 10
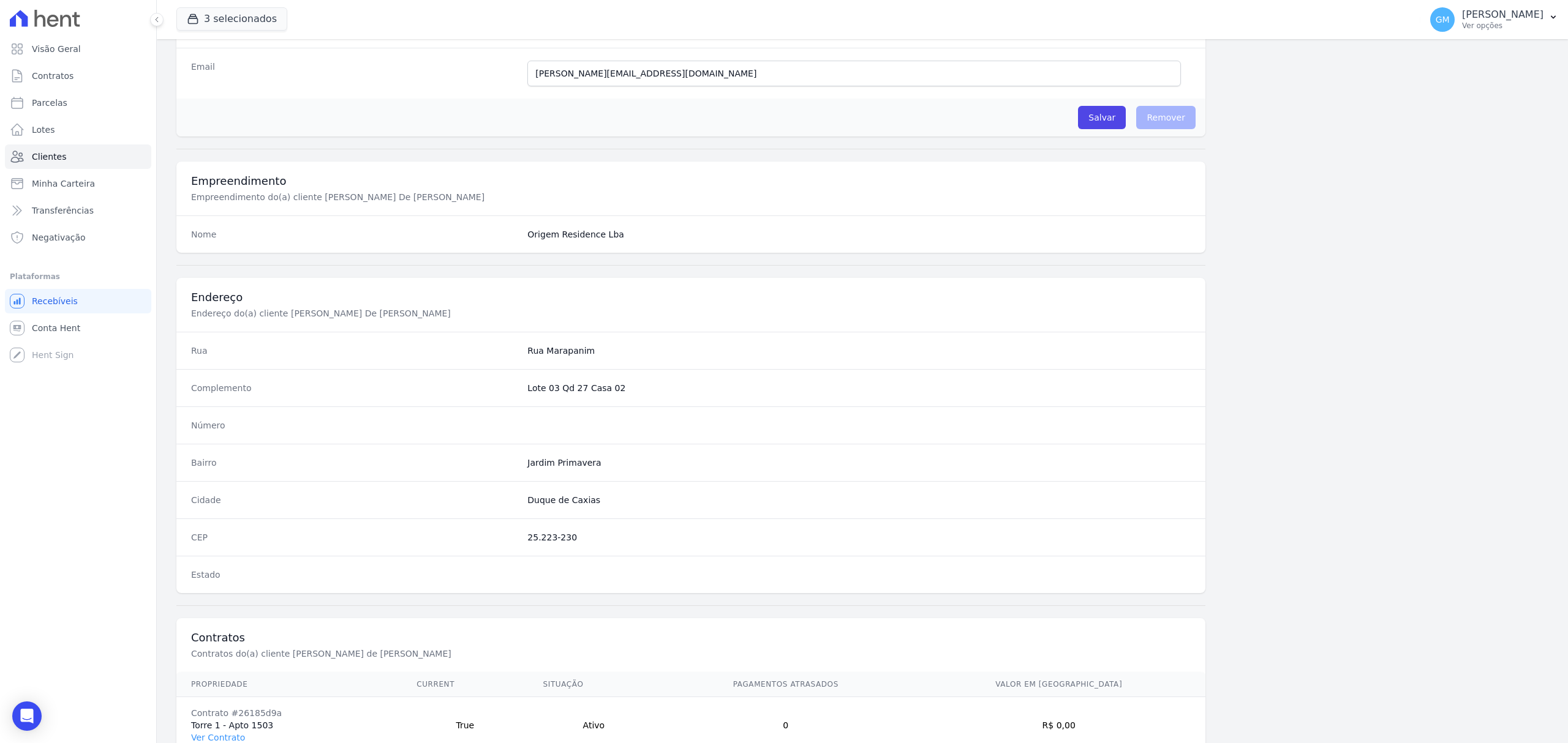
scroll to position [408, 0]
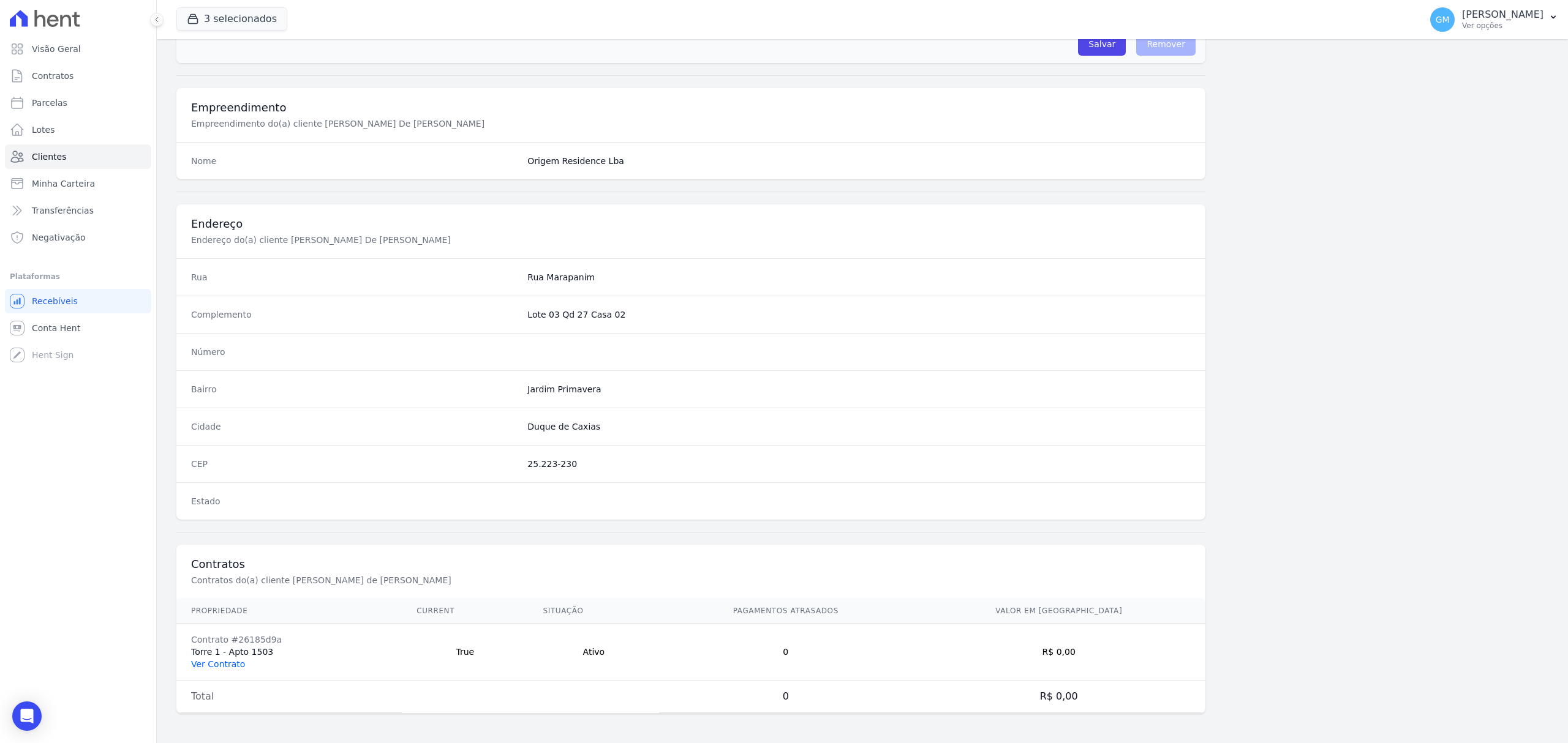
click at [231, 663] on link "Ver Contrato" at bounding box center [218, 664] width 54 height 10
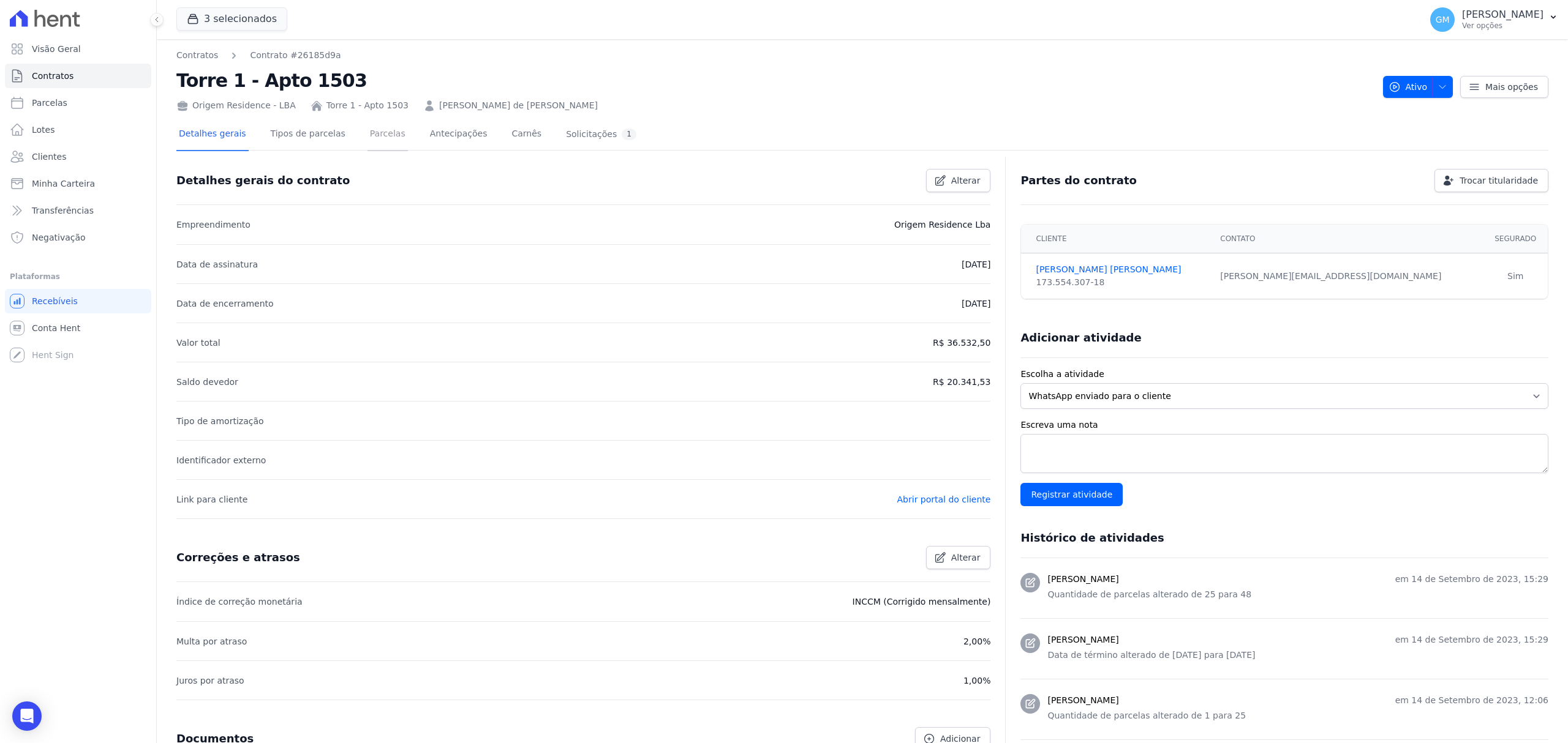
click at [375, 138] on link "Parcelas" at bounding box center [387, 135] width 40 height 32
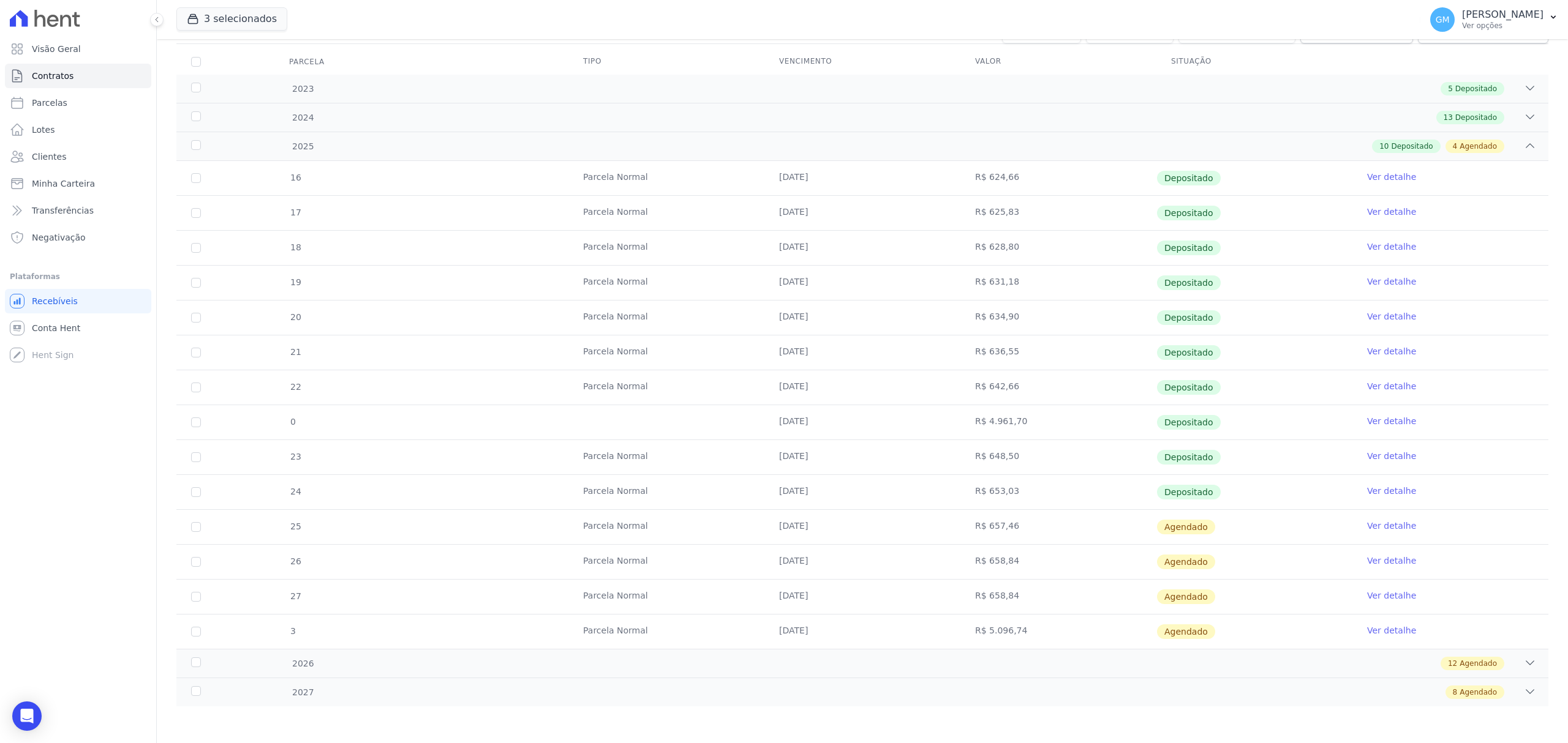
scroll to position [158, 0]
drag, startPoint x: 574, startPoint y: 623, endPoint x: 1198, endPoint y: 635, distance: 624.1
click at [1198, 635] on tr "3 [GEOGRAPHIC_DATA] [DATE] R$ 5.096,74 [GEOGRAPHIC_DATA] Ver detalhe" at bounding box center [862, 631] width 1372 height 35
copy tr "Parcela Normal [DATE] R$ 5.096,74 Agendado"
click at [32, 716] on icon "Open Intercom Messenger" at bounding box center [27, 716] width 16 height 16
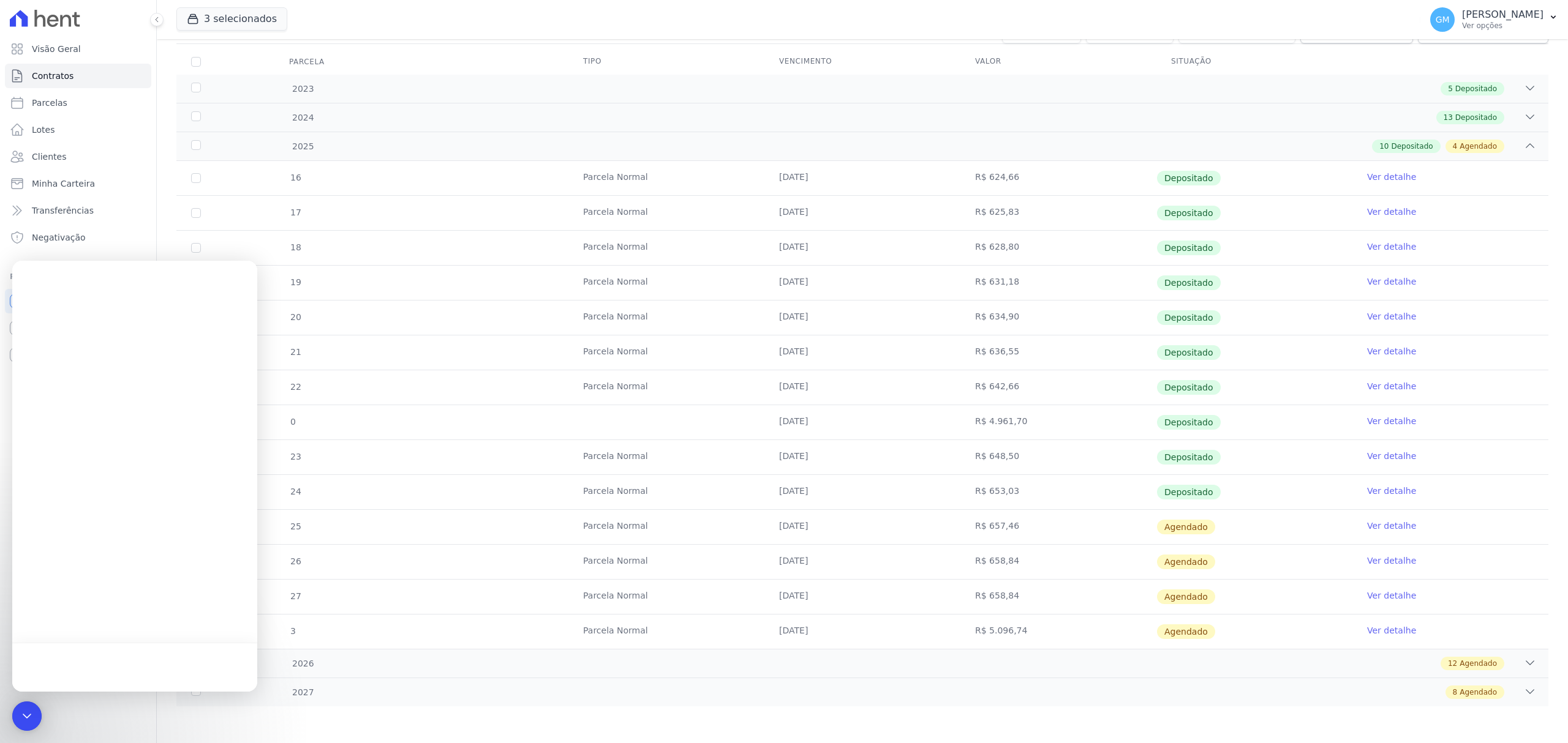
scroll to position [0, 0]
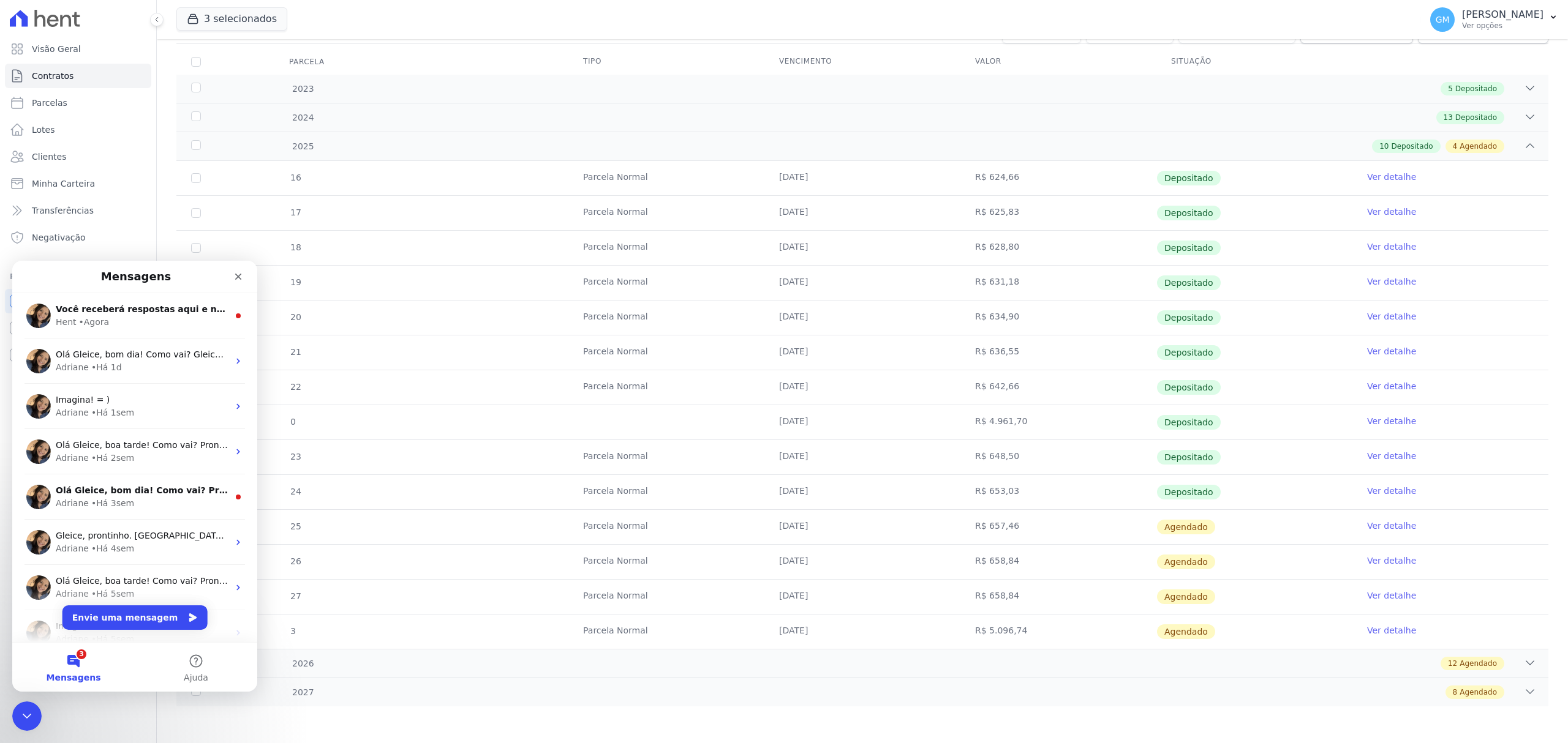
click at [84, 327] on div "• Agora" at bounding box center [94, 322] width 30 height 13
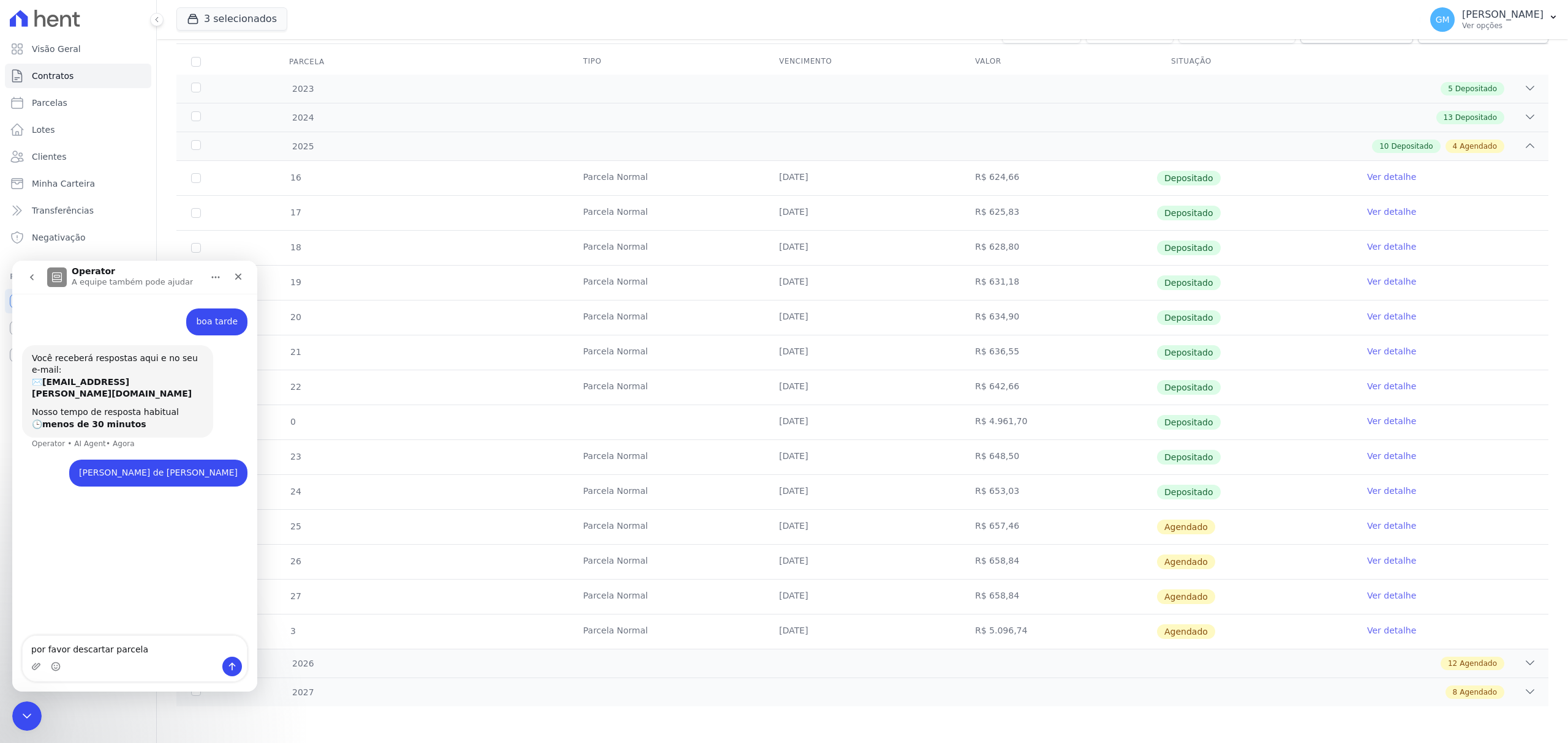
type textarea "por favor descartar parcela"
type textarea "Parcela Normal [DATE] R$ 5.096,74 Agendado"
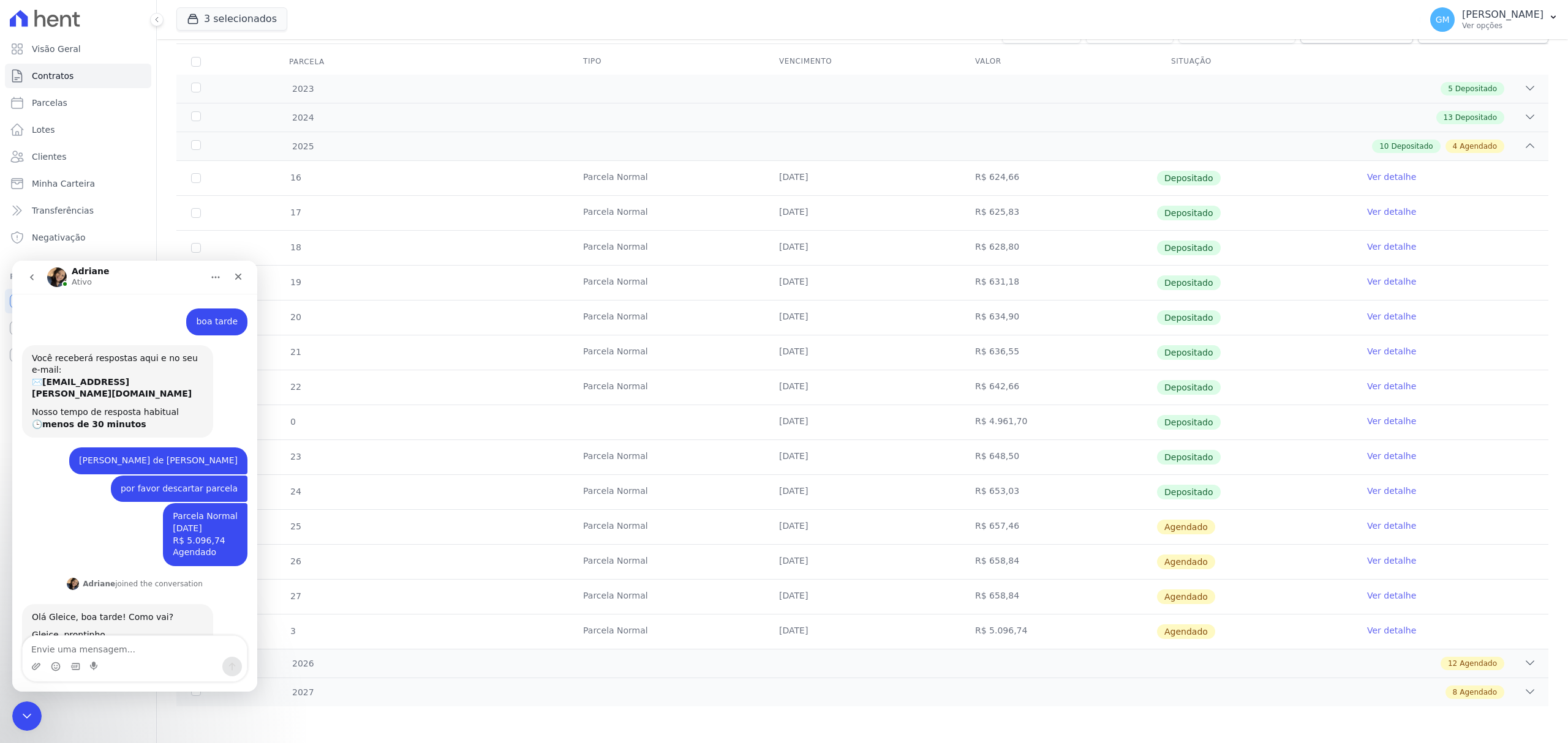
scroll to position [39, 0]
